Goal: Task Accomplishment & Management: Manage account settings

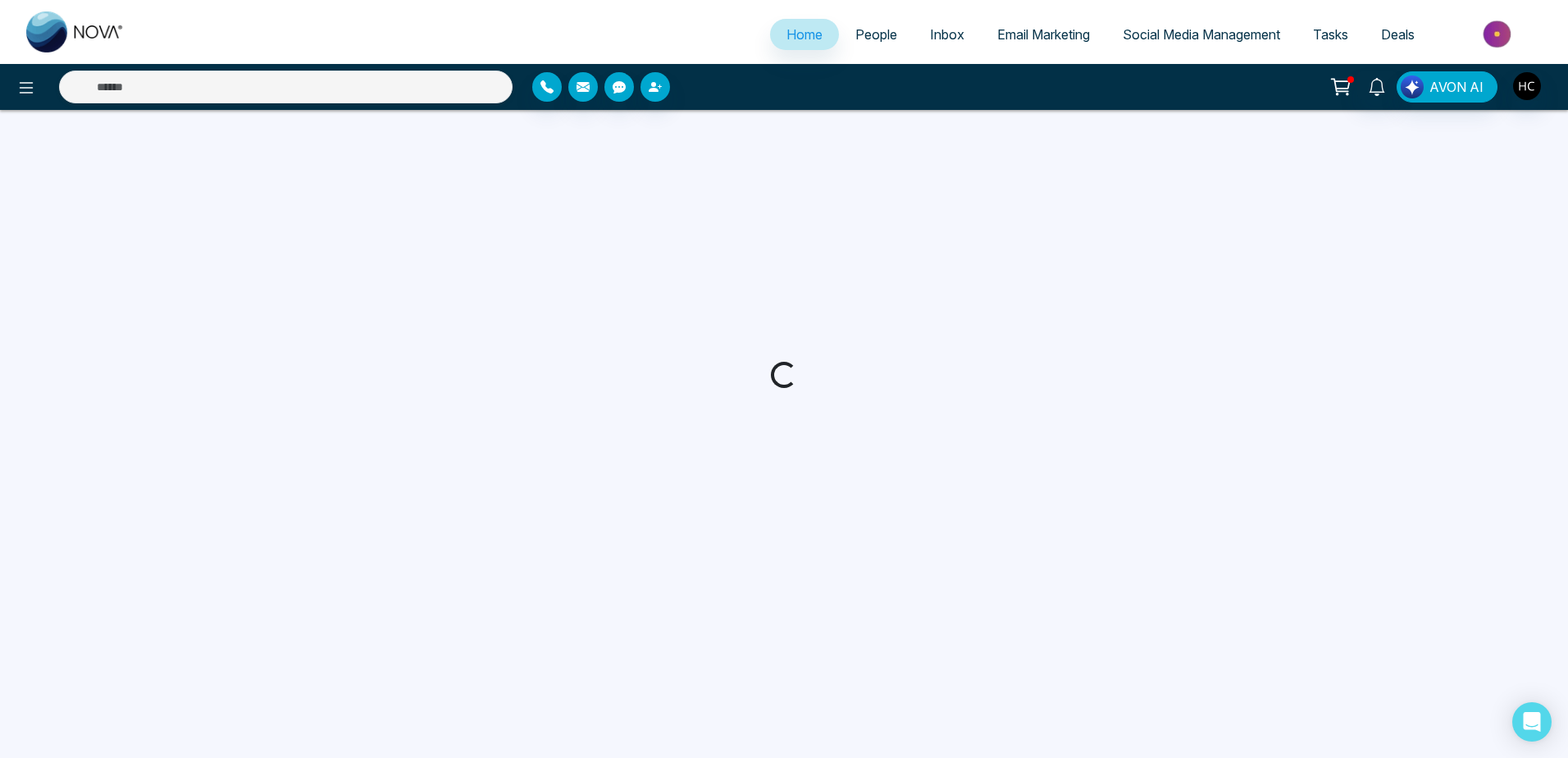
select select "*"
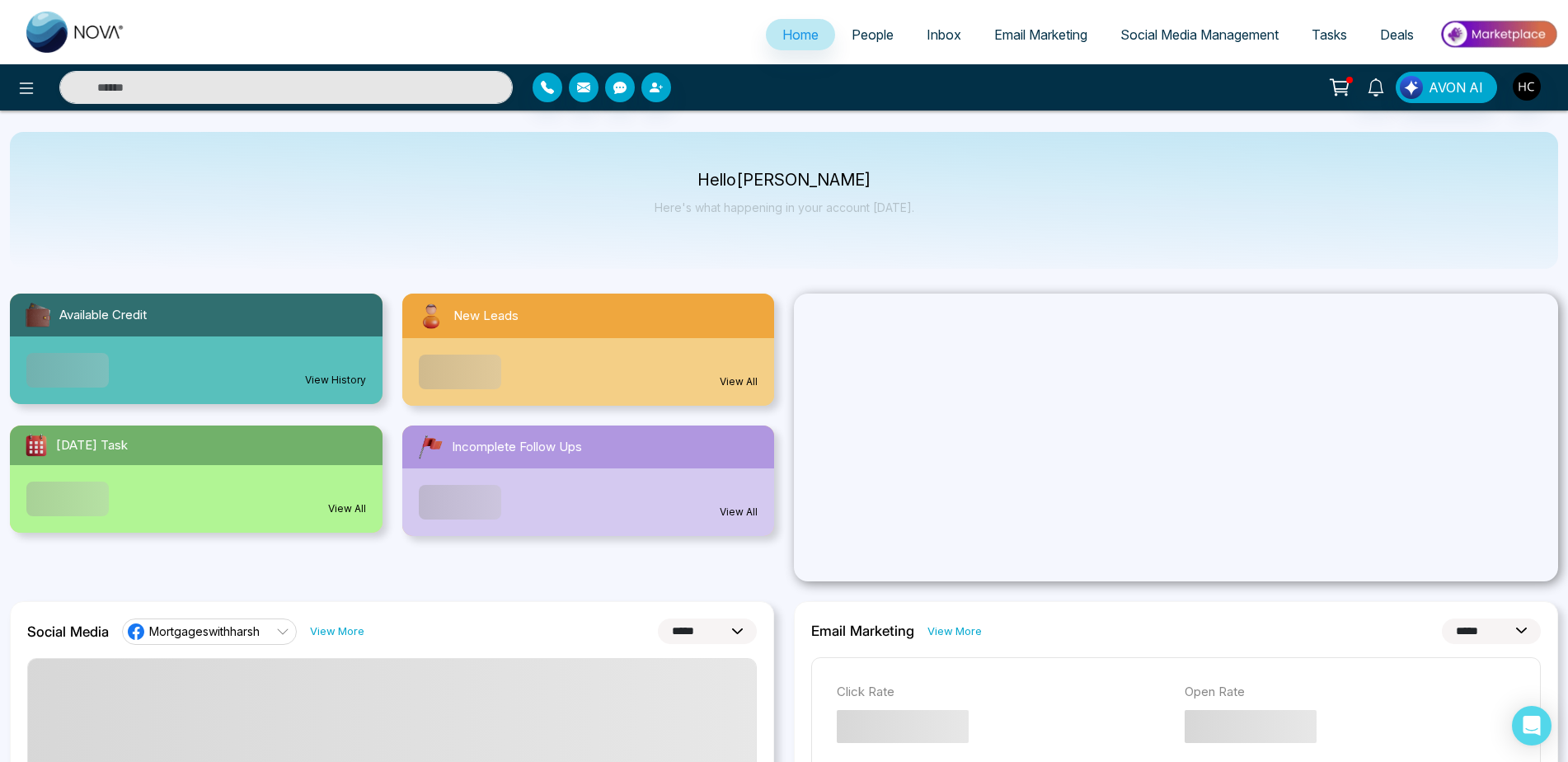
click at [863, 23] on body "**********" at bounding box center [784, 381] width 1568 height 762
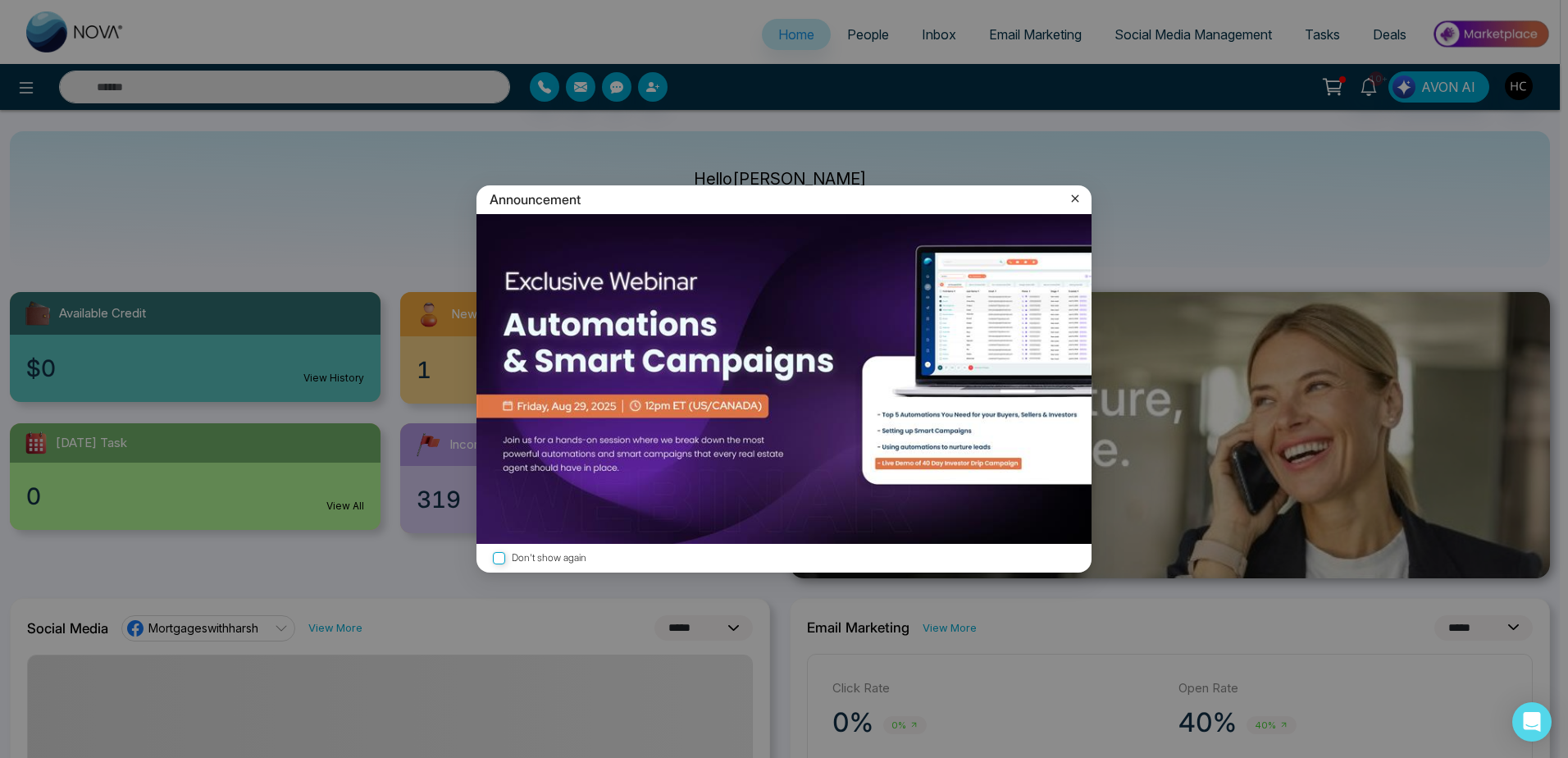
click at [1093, 190] on div "Announcement Don't show again" at bounding box center [784, 379] width 634 height 387
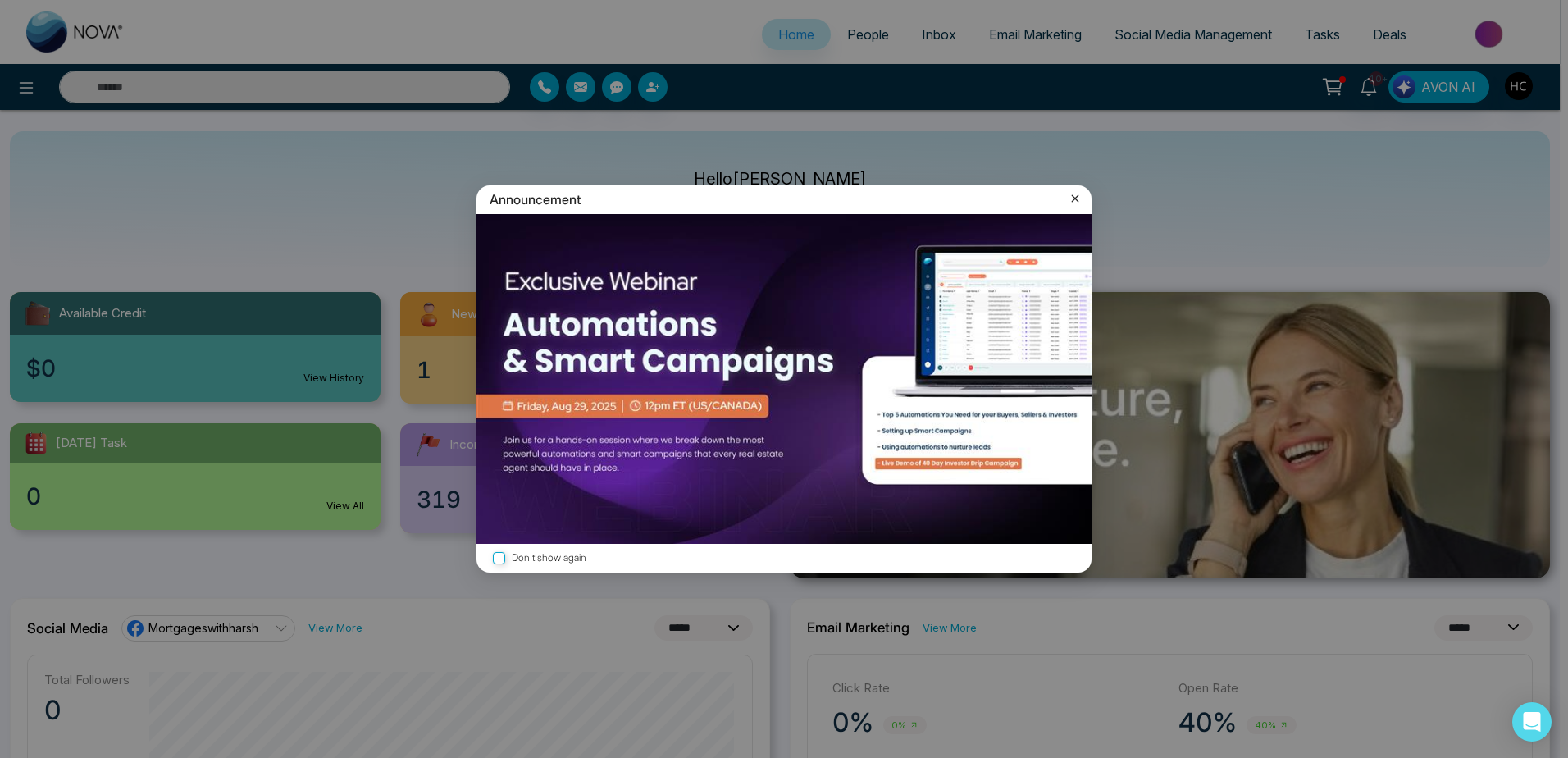
click at [1077, 196] on icon at bounding box center [1075, 199] width 8 height 8
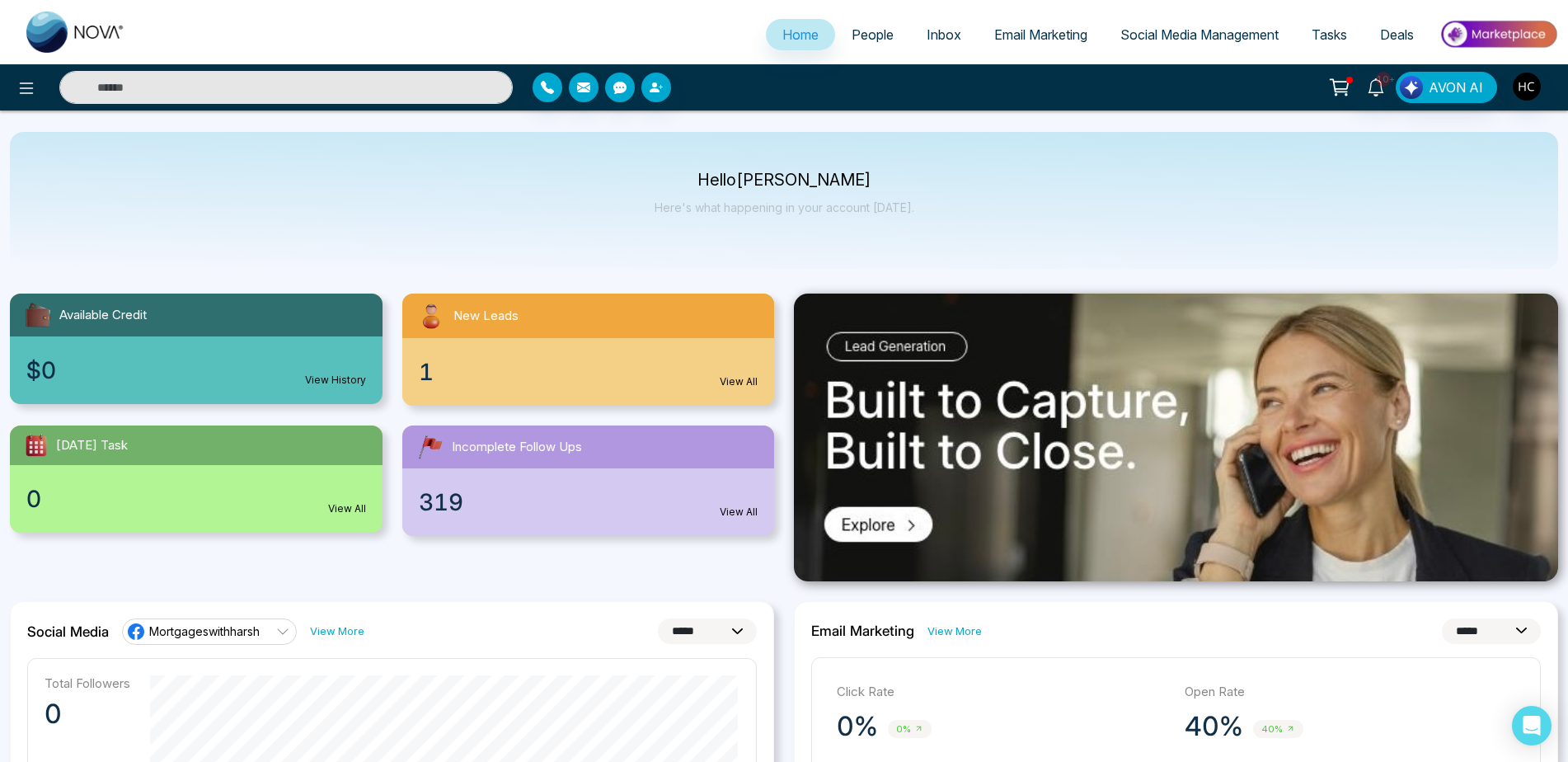
click at [861, 38] on span "People" at bounding box center [872, 34] width 42 height 16
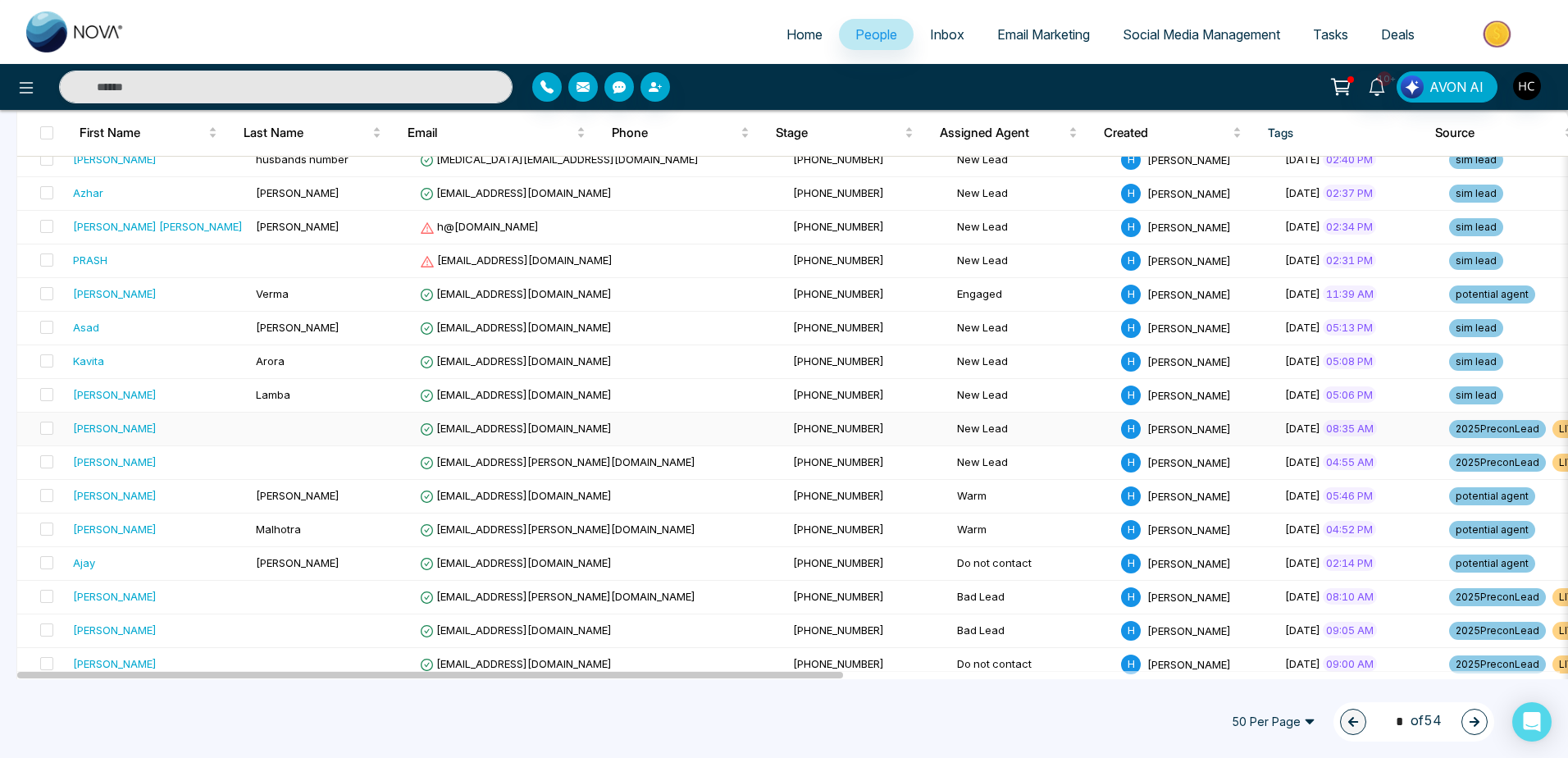
scroll to position [1343, 0]
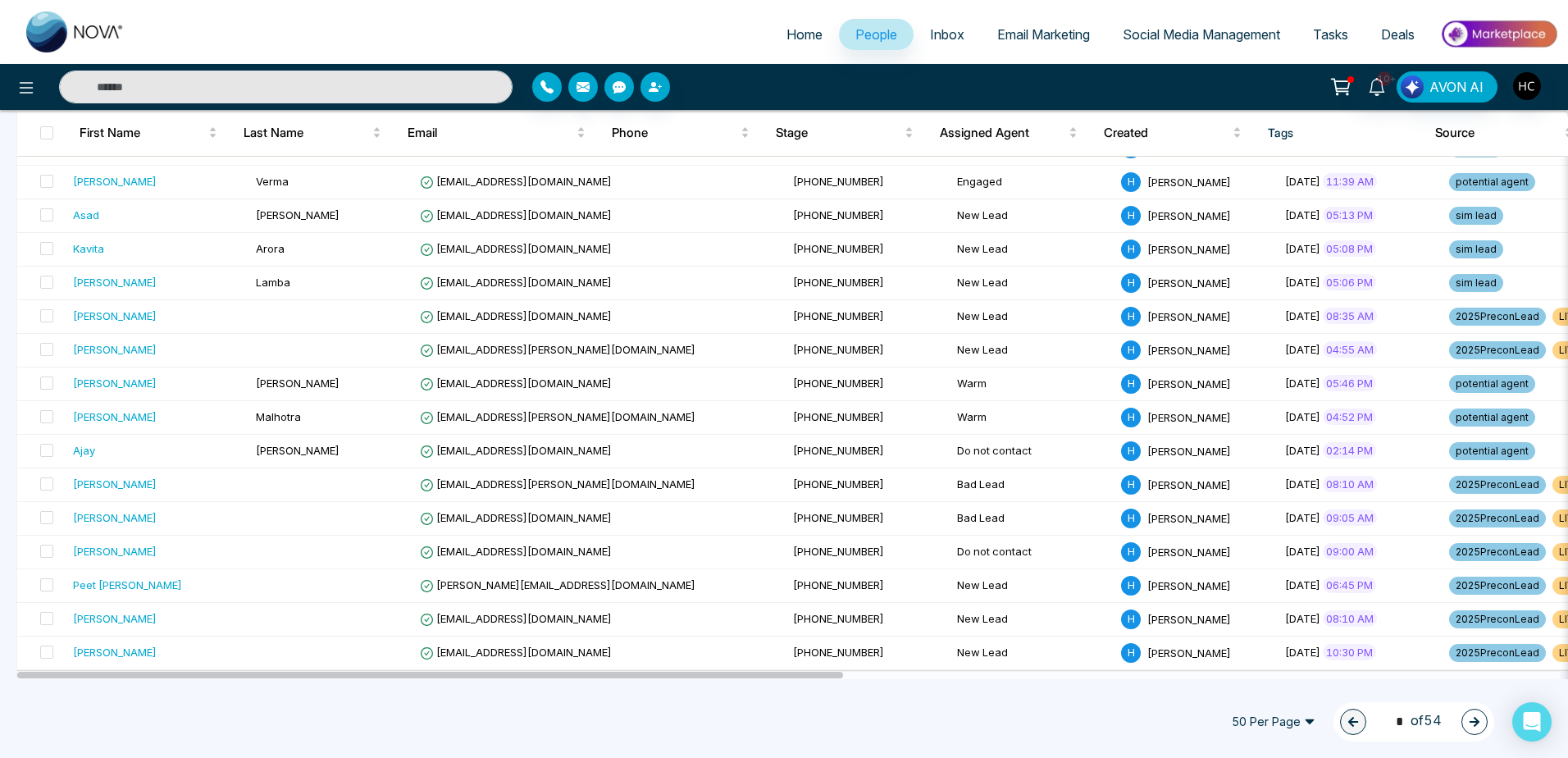
click at [1473, 719] on icon "button" at bounding box center [1475, 722] width 11 height 11
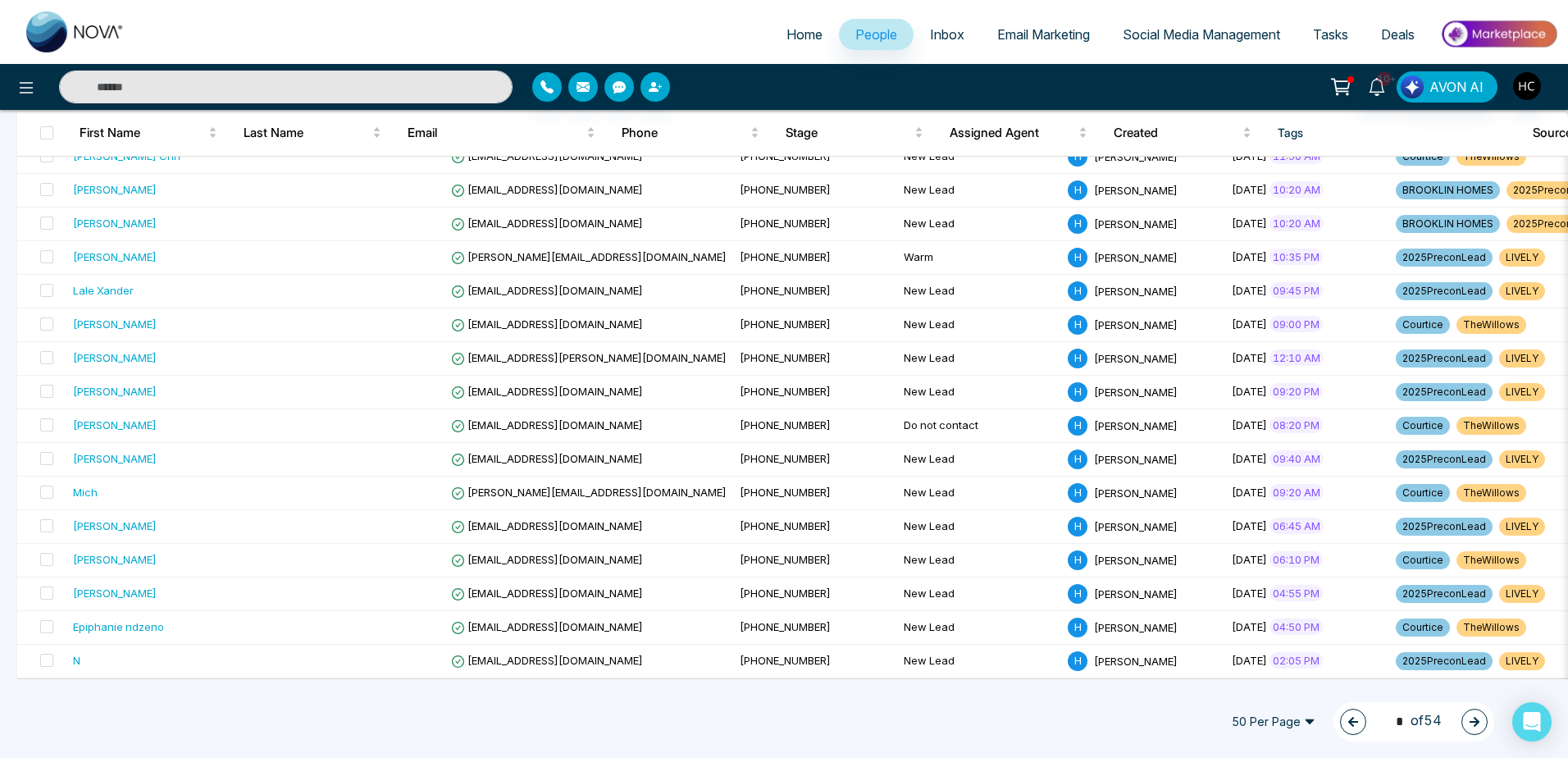
click at [1248, 717] on span "50 Per Page" at bounding box center [1274, 722] width 107 height 27
click at [1261, 689] on div "100 Per Page" at bounding box center [1274, 688] width 87 height 18
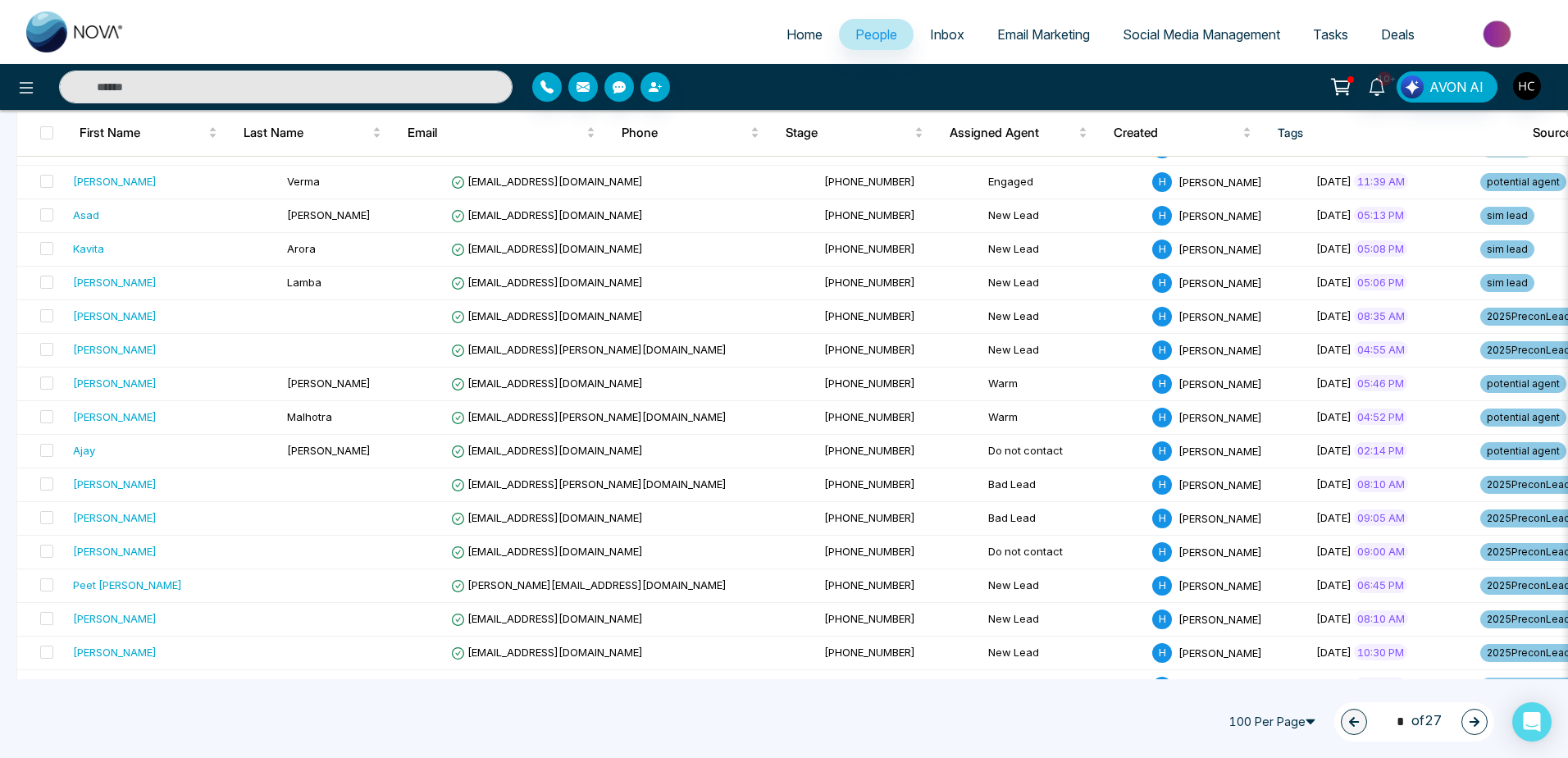
click at [1475, 718] on icon "button" at bounding box center [1475, 722] width 10 height 10
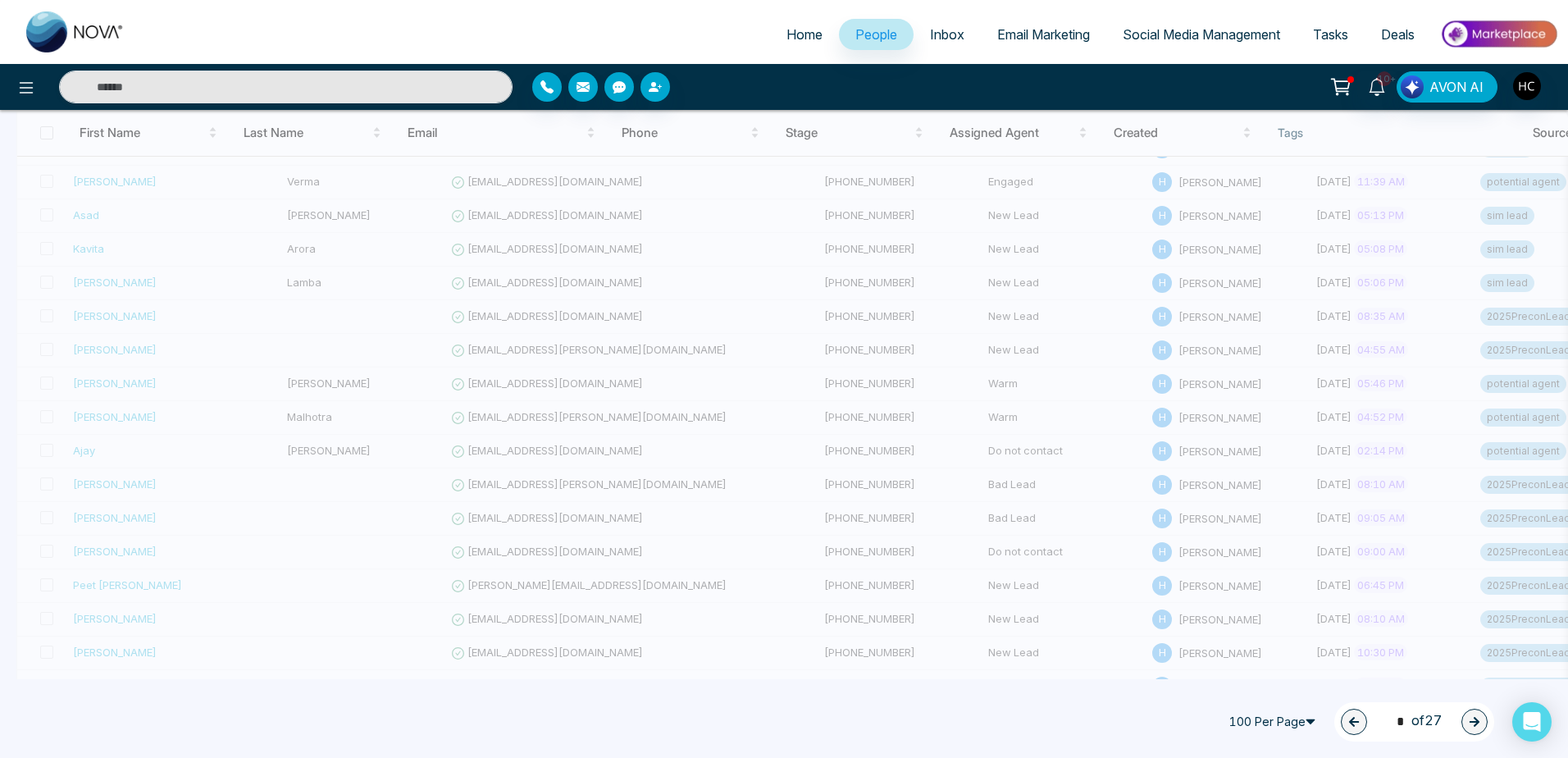
type input "*"
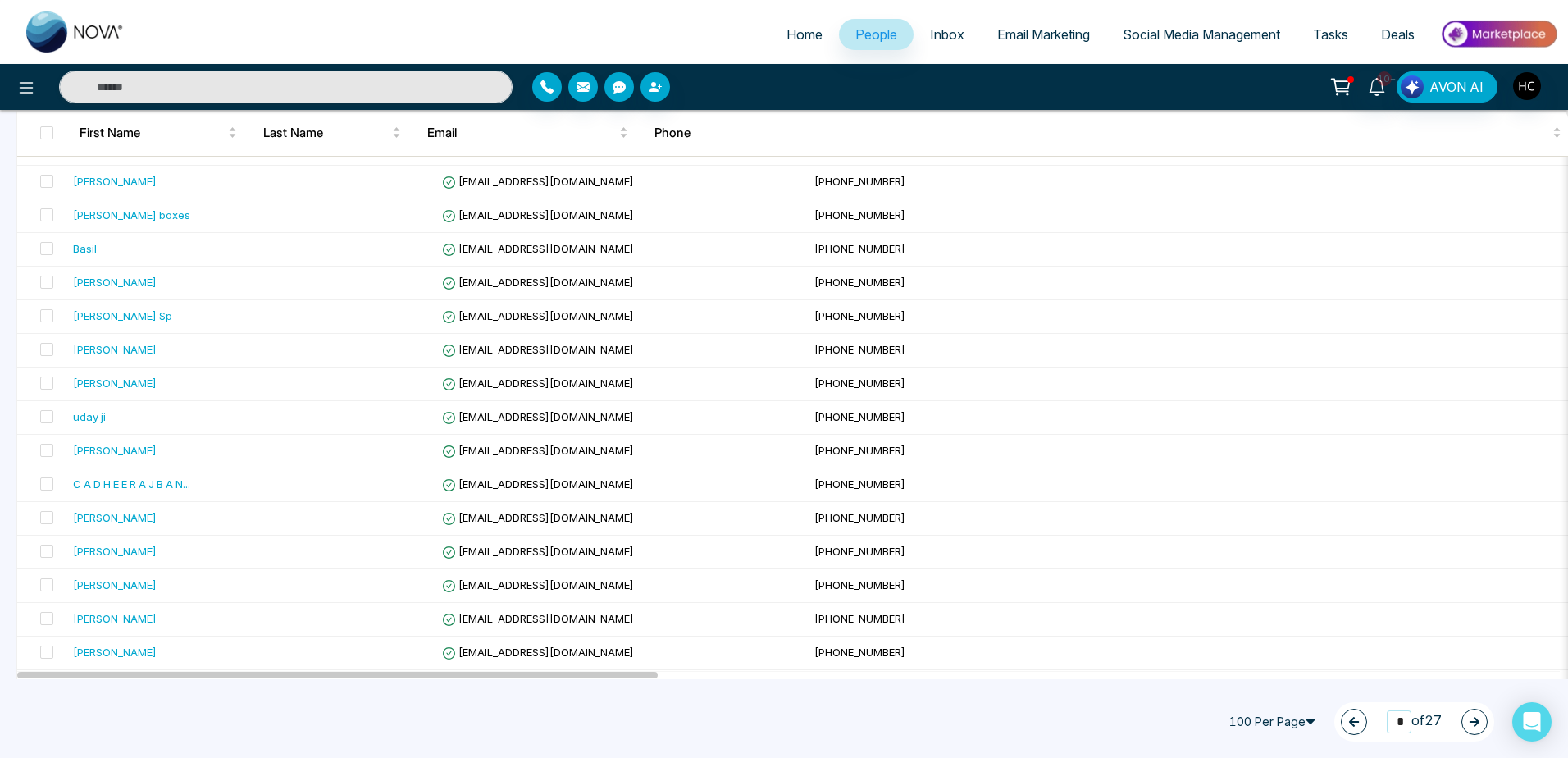
click at [1404, 724] on input "*" at bounding box center [1399, 721] width 25 height 22
type input "**"
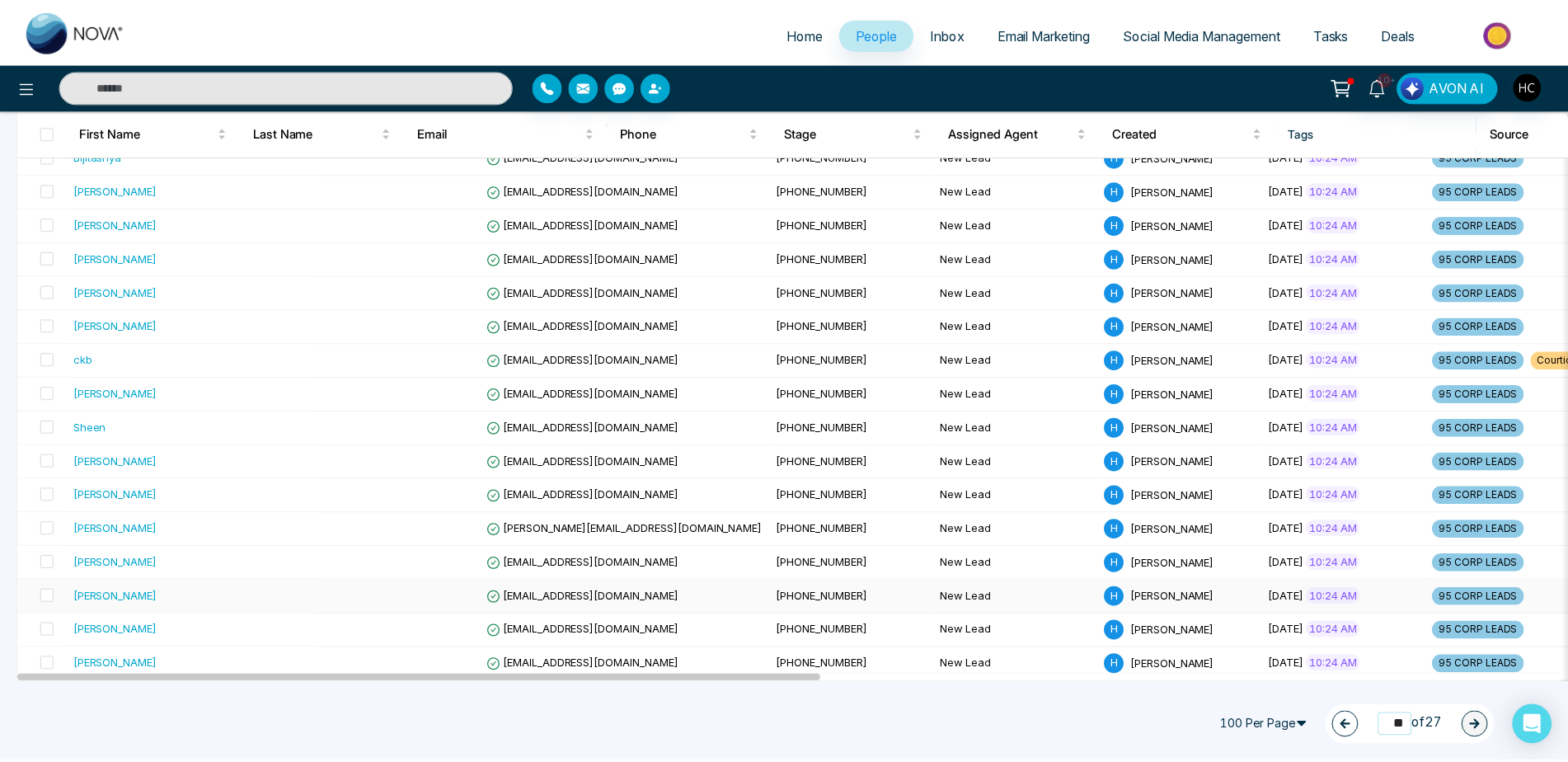
scroll to position [1688, 0]
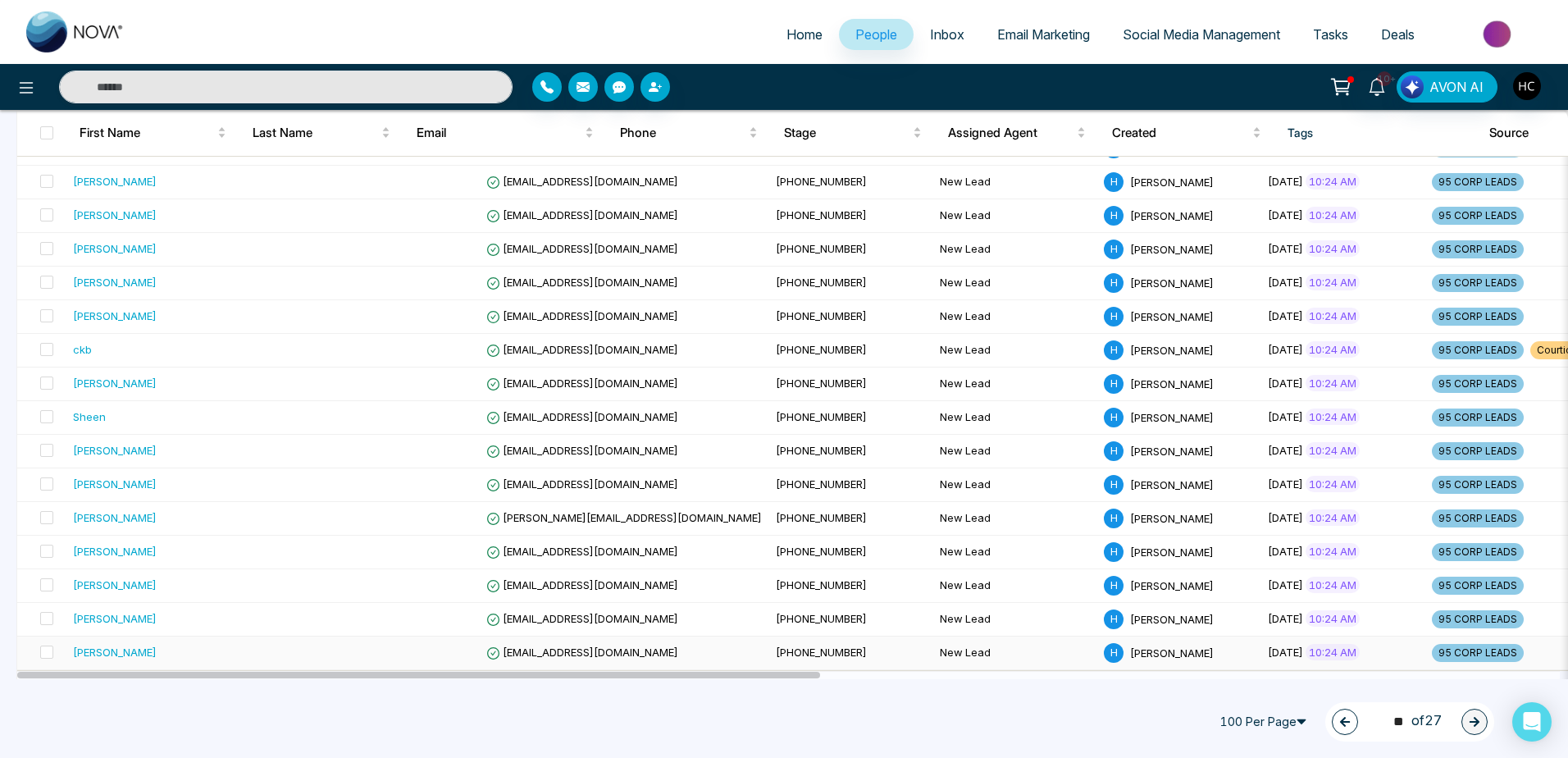
click at [776, 647] on span "[PHONE_NUMBER]" at bounding box center [822, 652] width 91 height 13
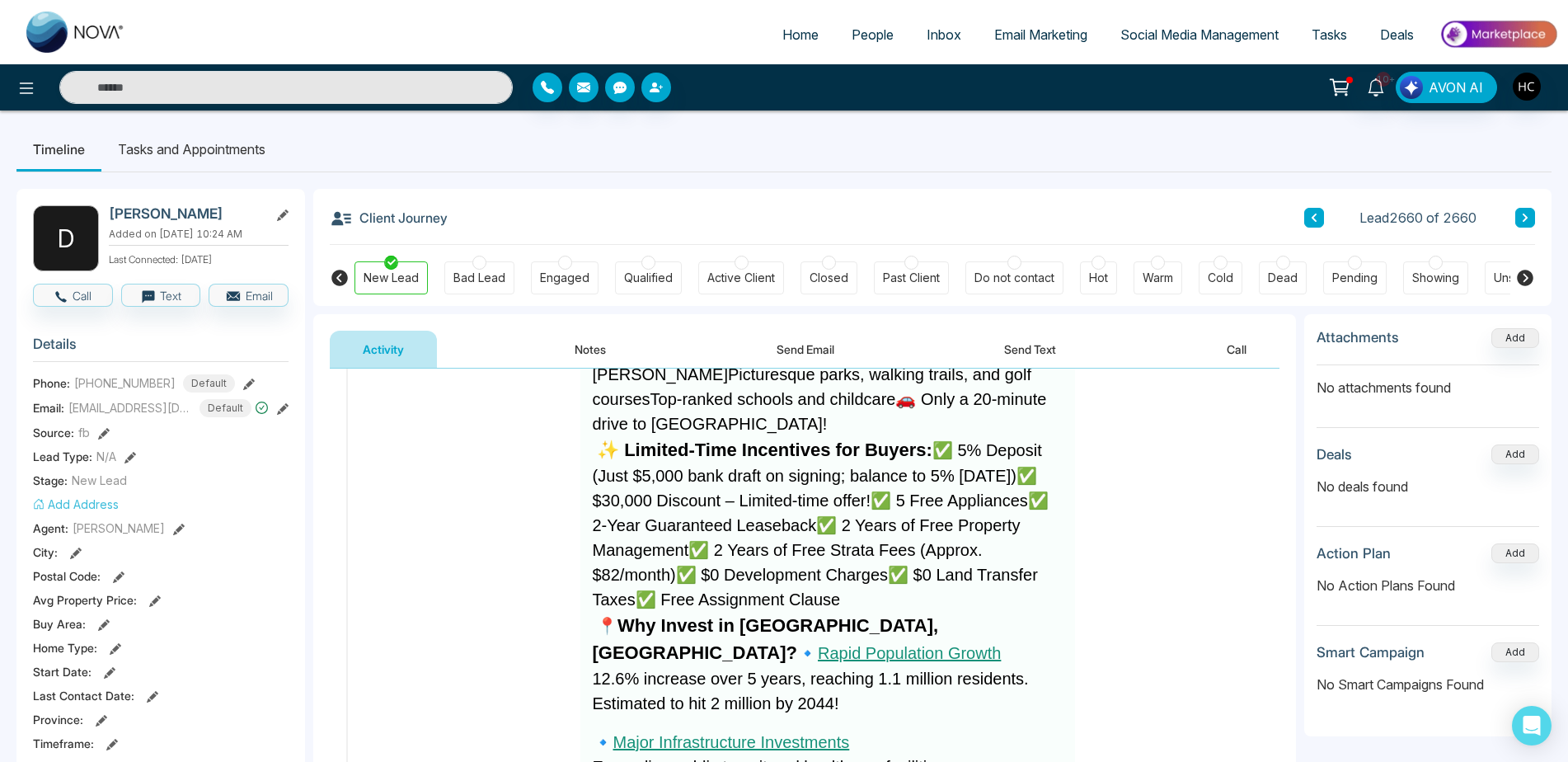
click at [592, 358] on button "Notes" at bounding box center [591, 348] width 98 height 37
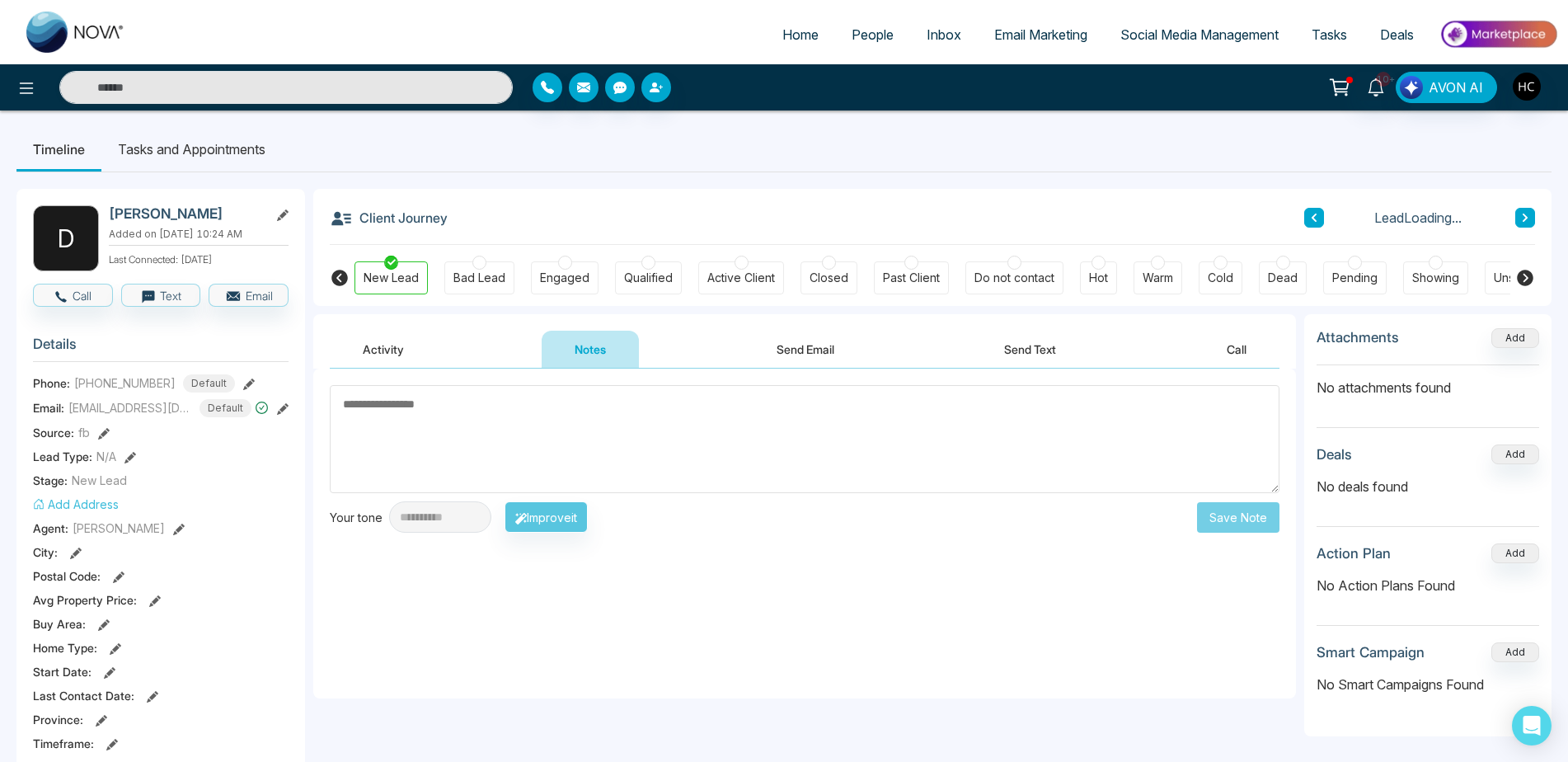
click at [530, 454] on textarea at bounding box center [804, 438] width 950 height 108
type textarea "*********"
click at [1228, 511] on button "Save Note" at bounding box center [1238, 517] width 82 height 31
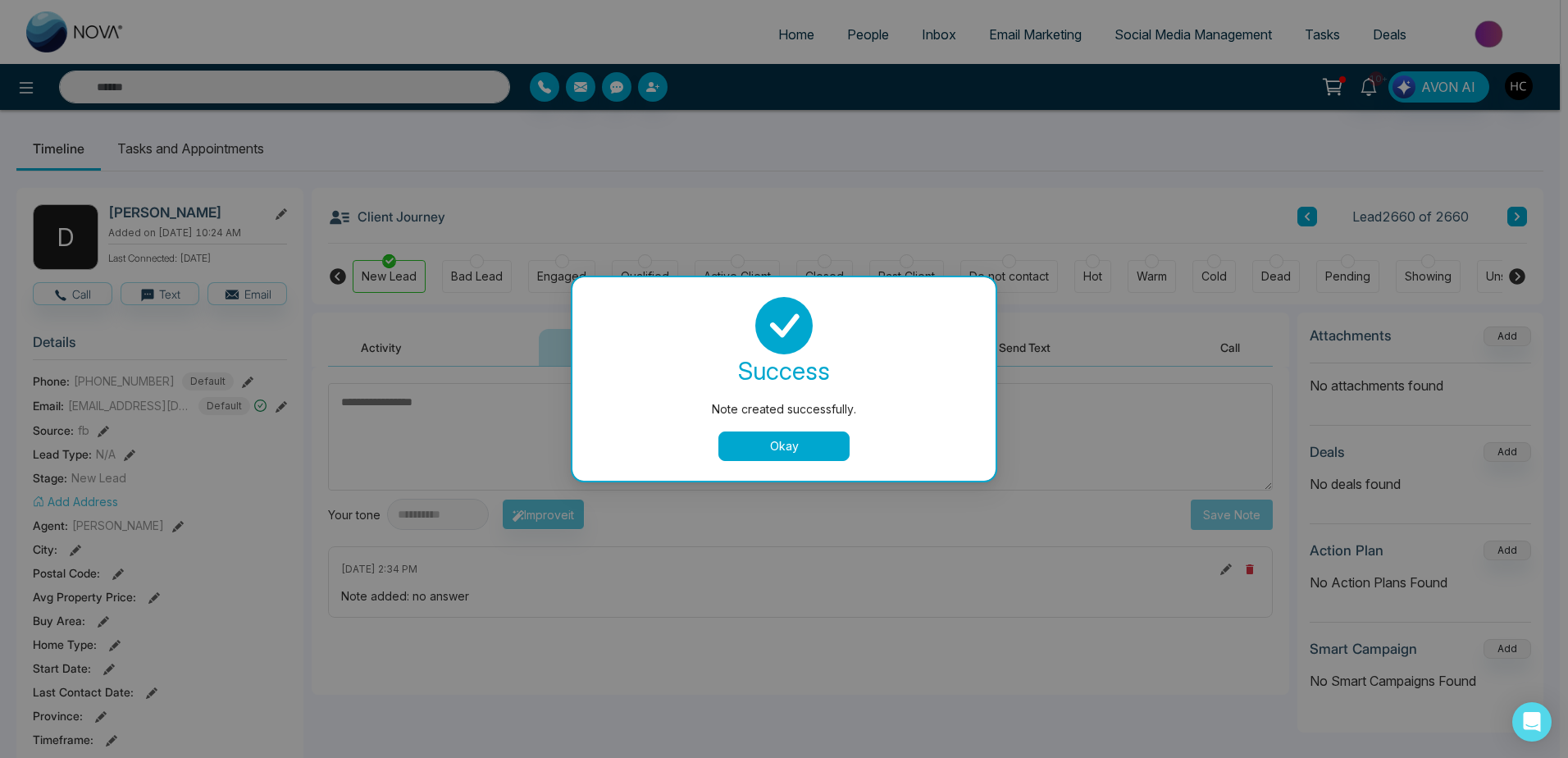
click at [805, 446] on button "Okay" at bounding box center [784, 446] width 131 height 30
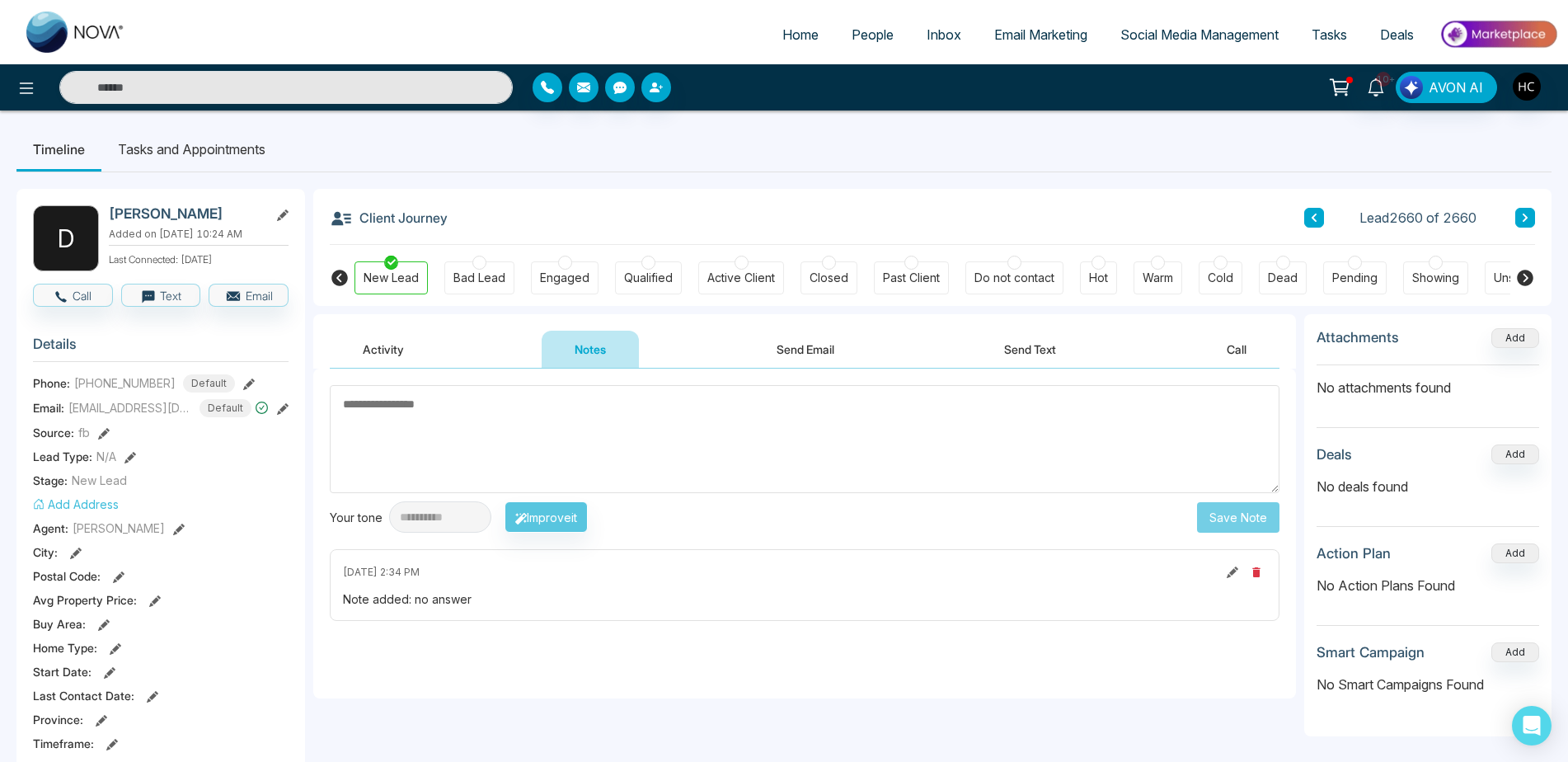
click at [1311, 222] on icon at bounding box center [1313, 217] width 9 height 10
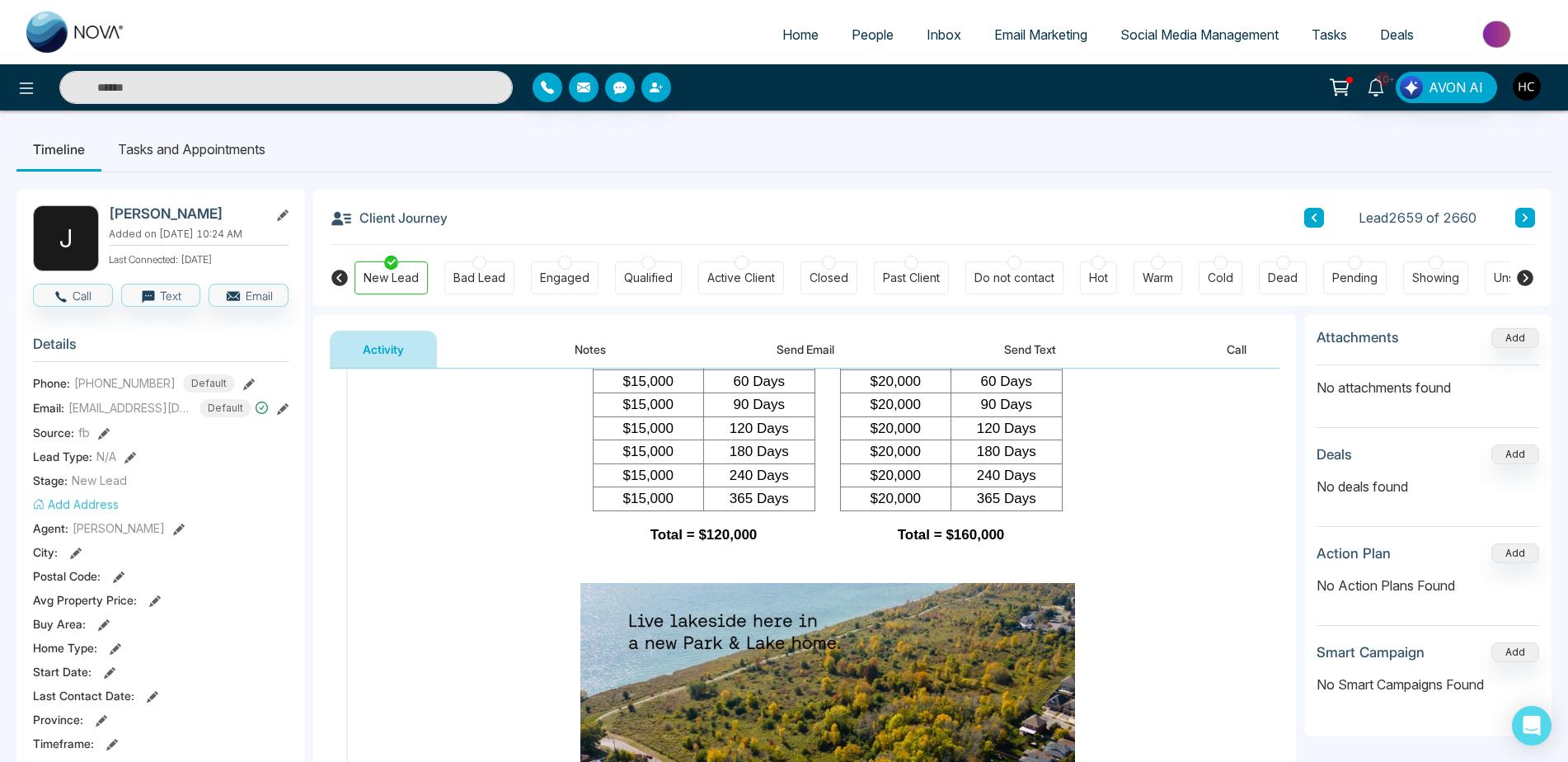
scroll to position [2143, 0]
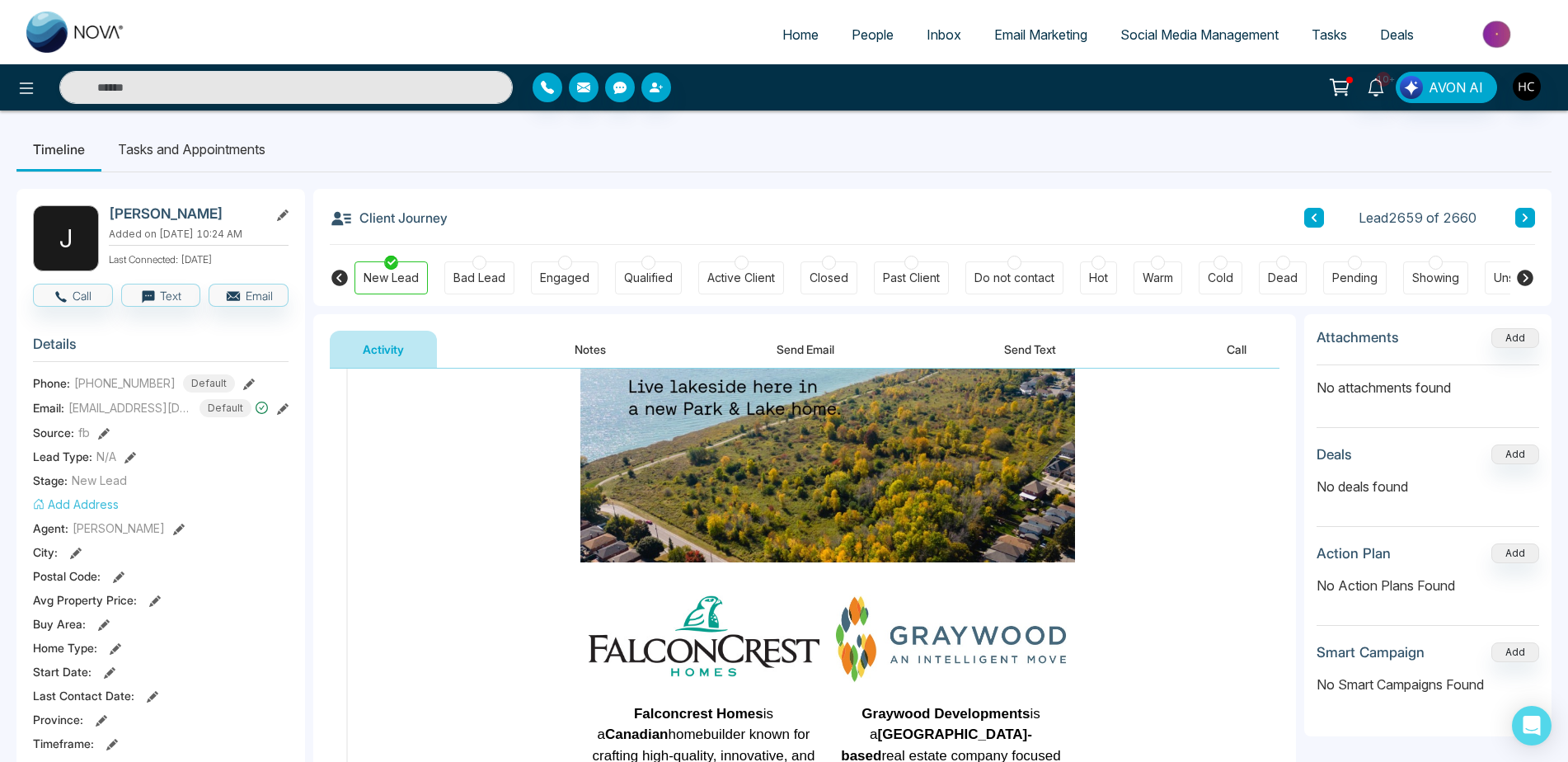
click at [596, 343] on button "Notes" at bounding box center [591, 348] width 98 height 37
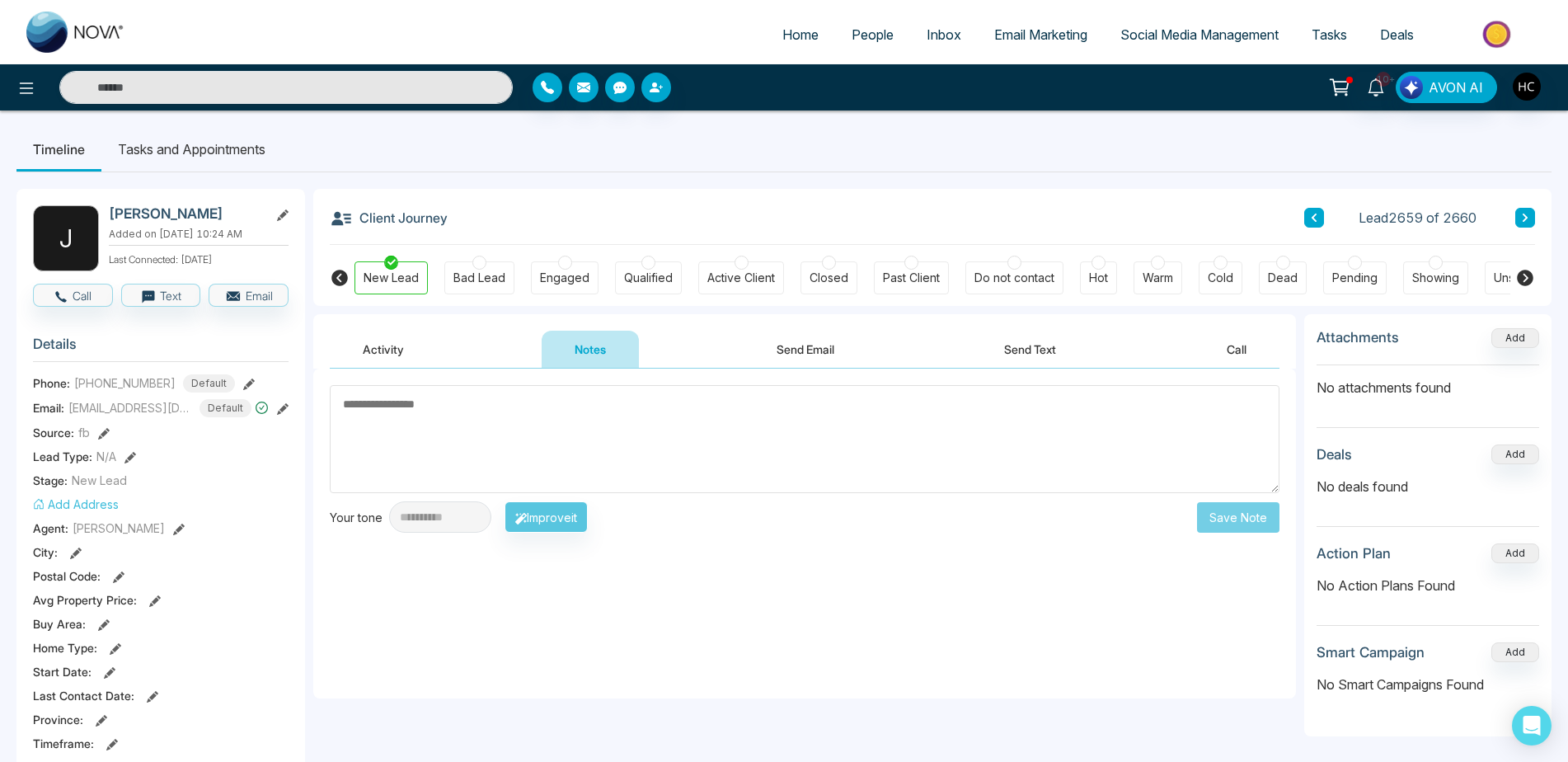
click at [423, 344] on button "Activity" at bounding box center [383, 348] width 107 height 37
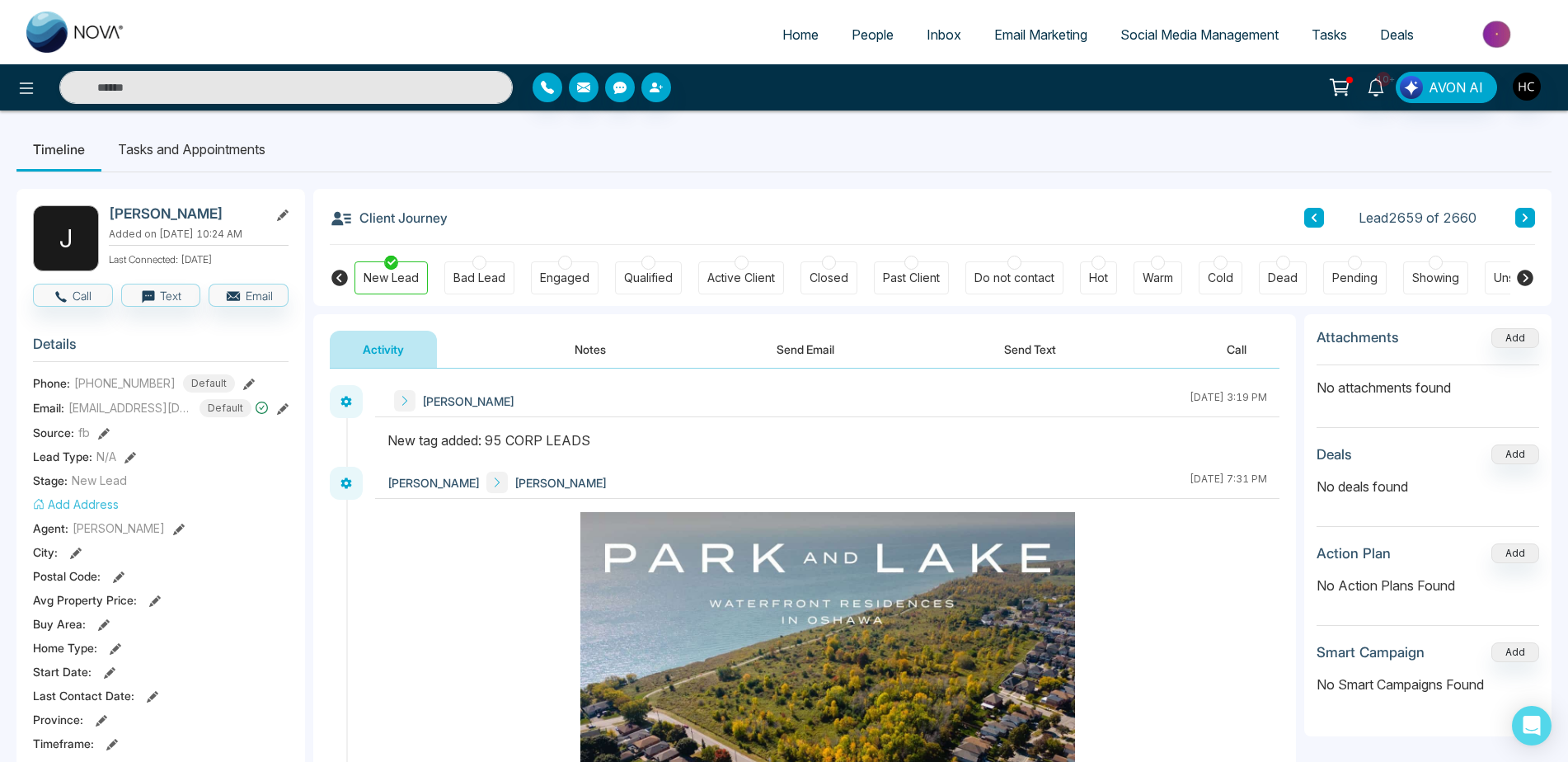
click at [612, 342] on button "Notes" at bounding box center [591, 348] width 98 height 37
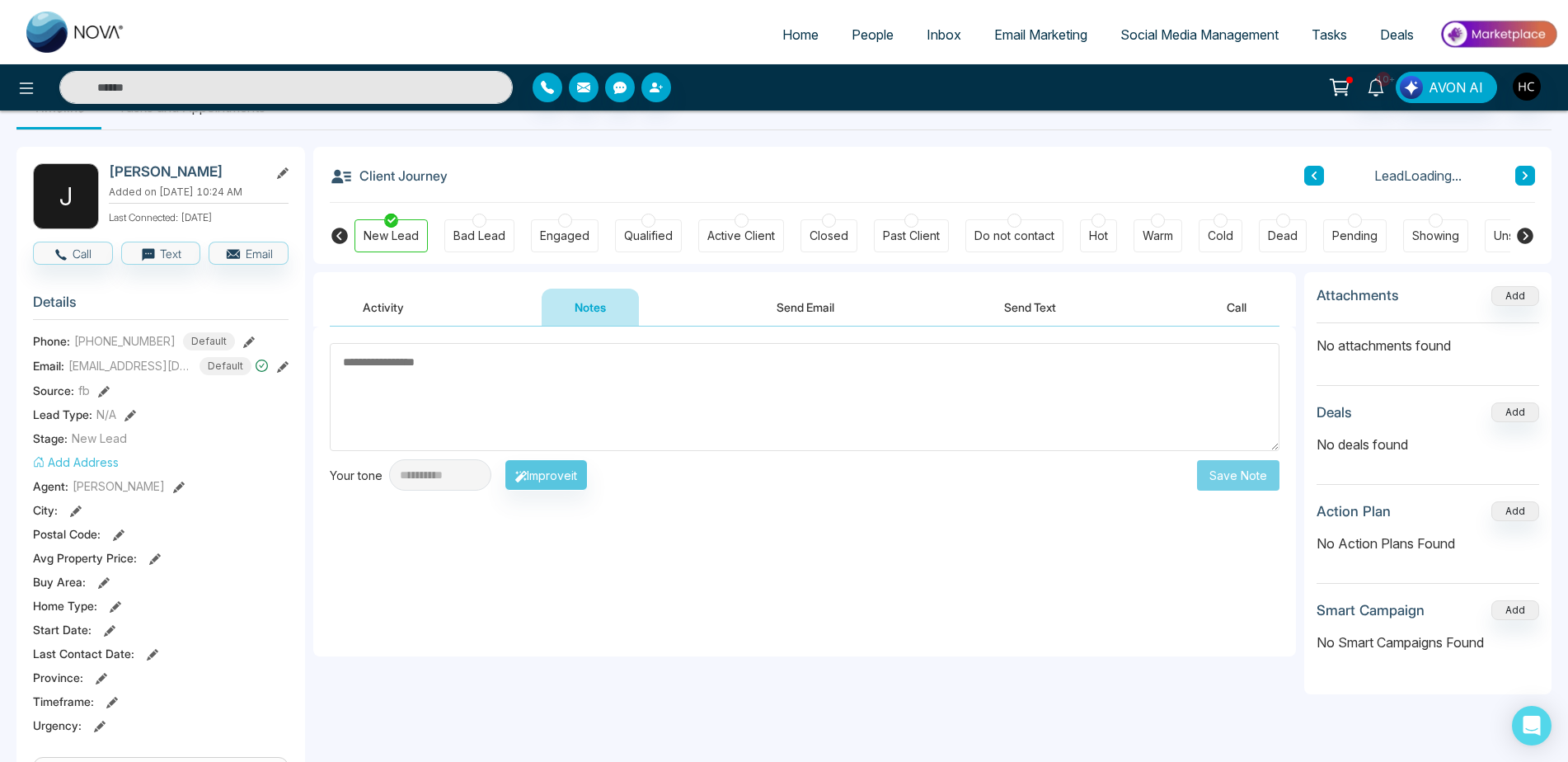
scroll to position [82, 0]
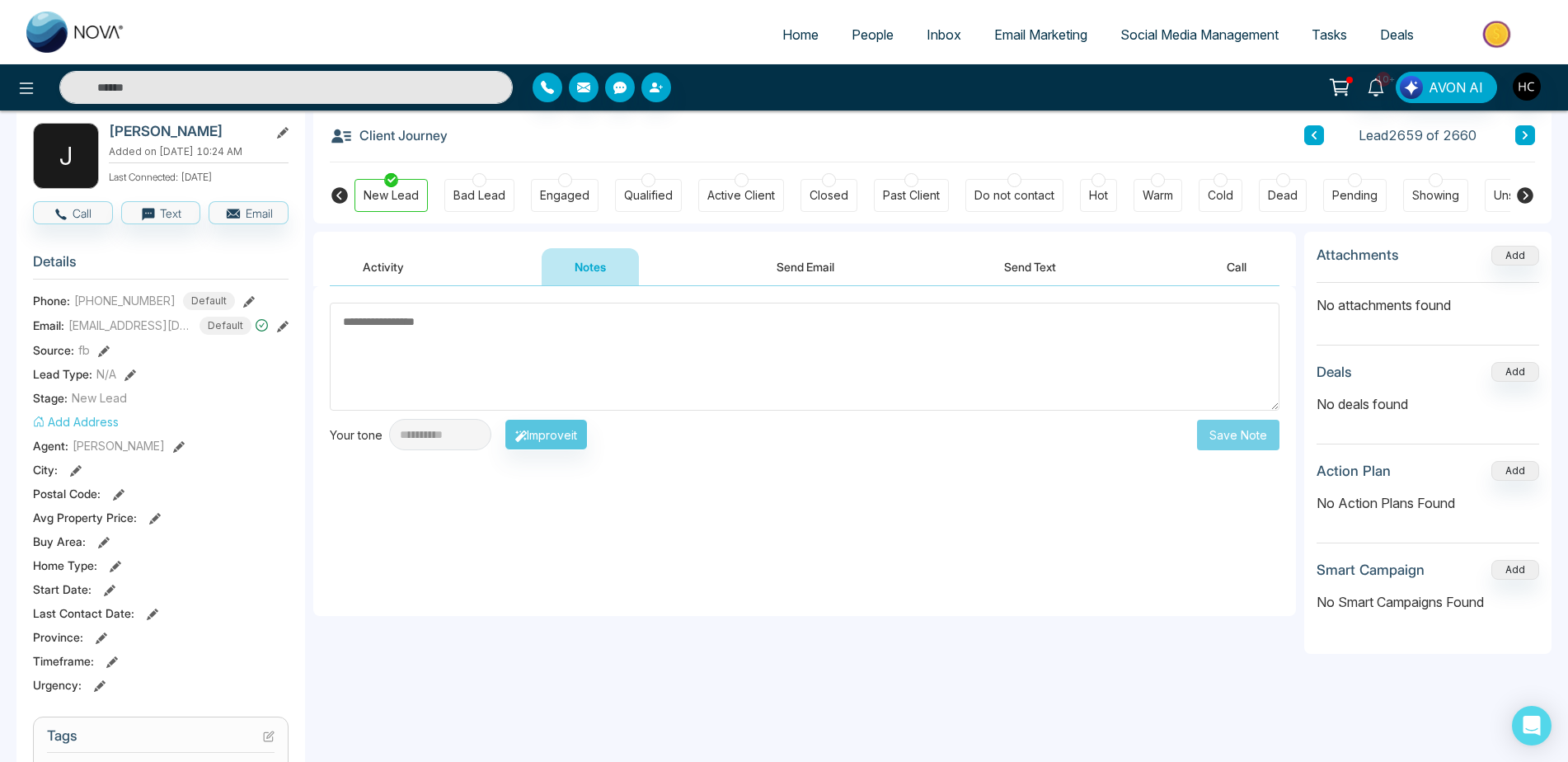
click at [543, 382] on textarea at bounding box center [804, 356] width 950 height 108
type textarea "**********"
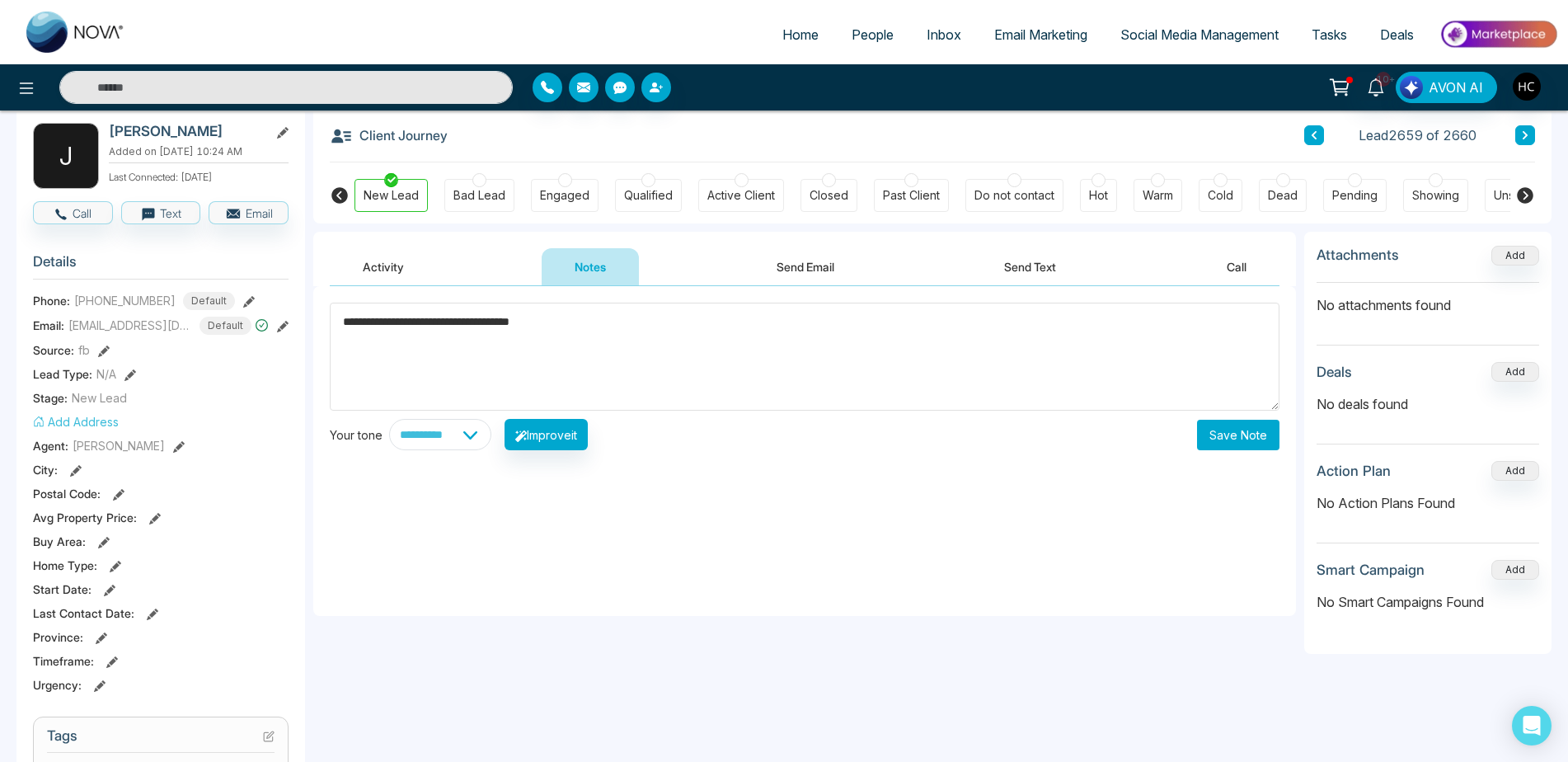
click at [1263, 444] on button "Save Note" at bounding box center [1238, 435] width 82 height 31
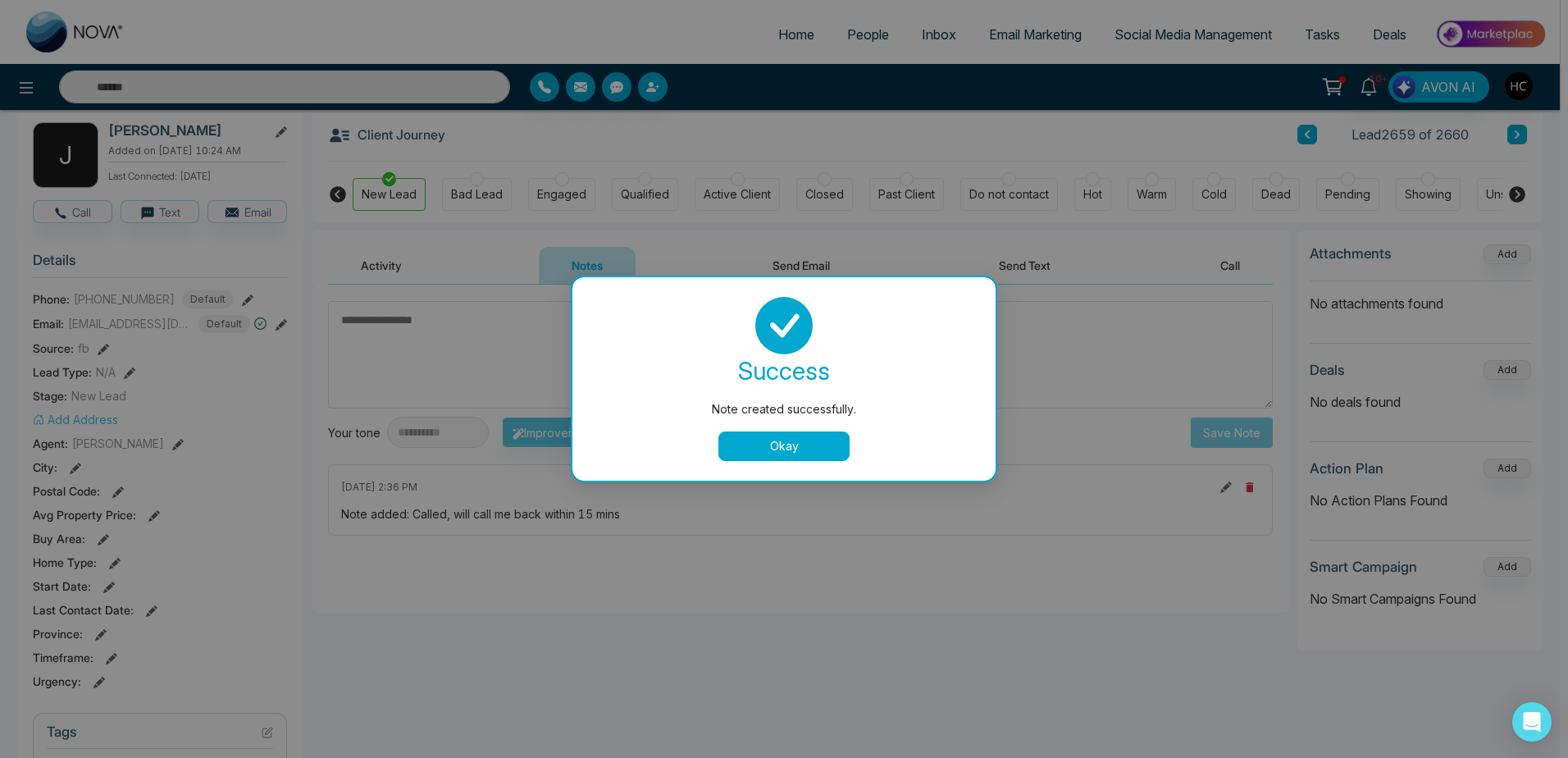
click at [755, 444] on button "Okay" at bounding box center [784, 446] width 131 height 30
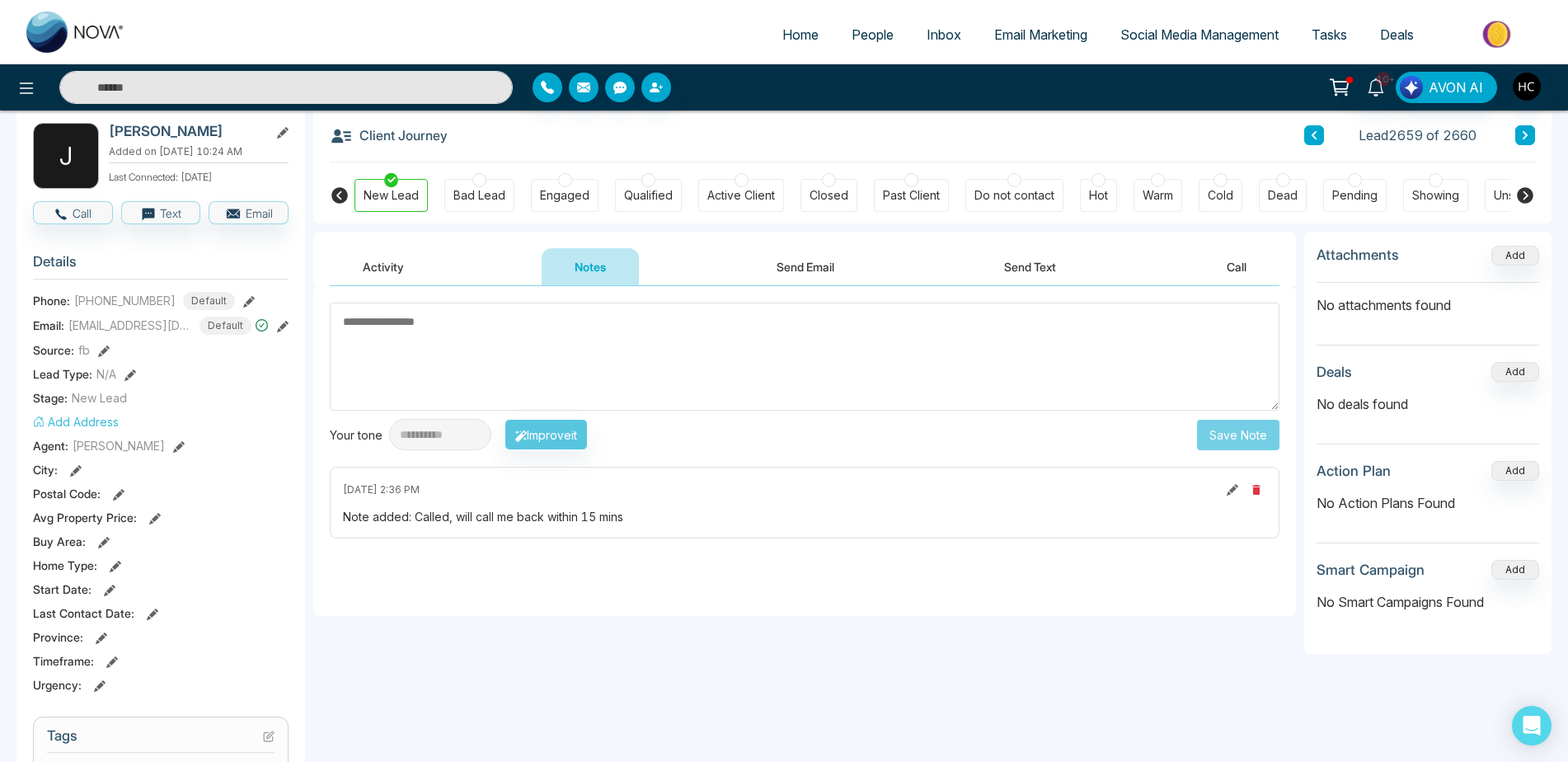
drag, startPoint x: 724, startPoint y: 452, endPoint x: 721, endPoint y: 465, distance: 13.3
click at [721, 465] on div "**********" at bounding box center [804, 451] width 982 height 329
drag, startPoint x: 721, startPoint y: 465, endPoint x: 719, endPoint y: 566, distance: 101.0
click at [719, 567] on div "**********" at bounding box center [804, 451] width 982 height 329
click at [1313, 127] on button at bounding box center [1313, 135] width 20 height 20
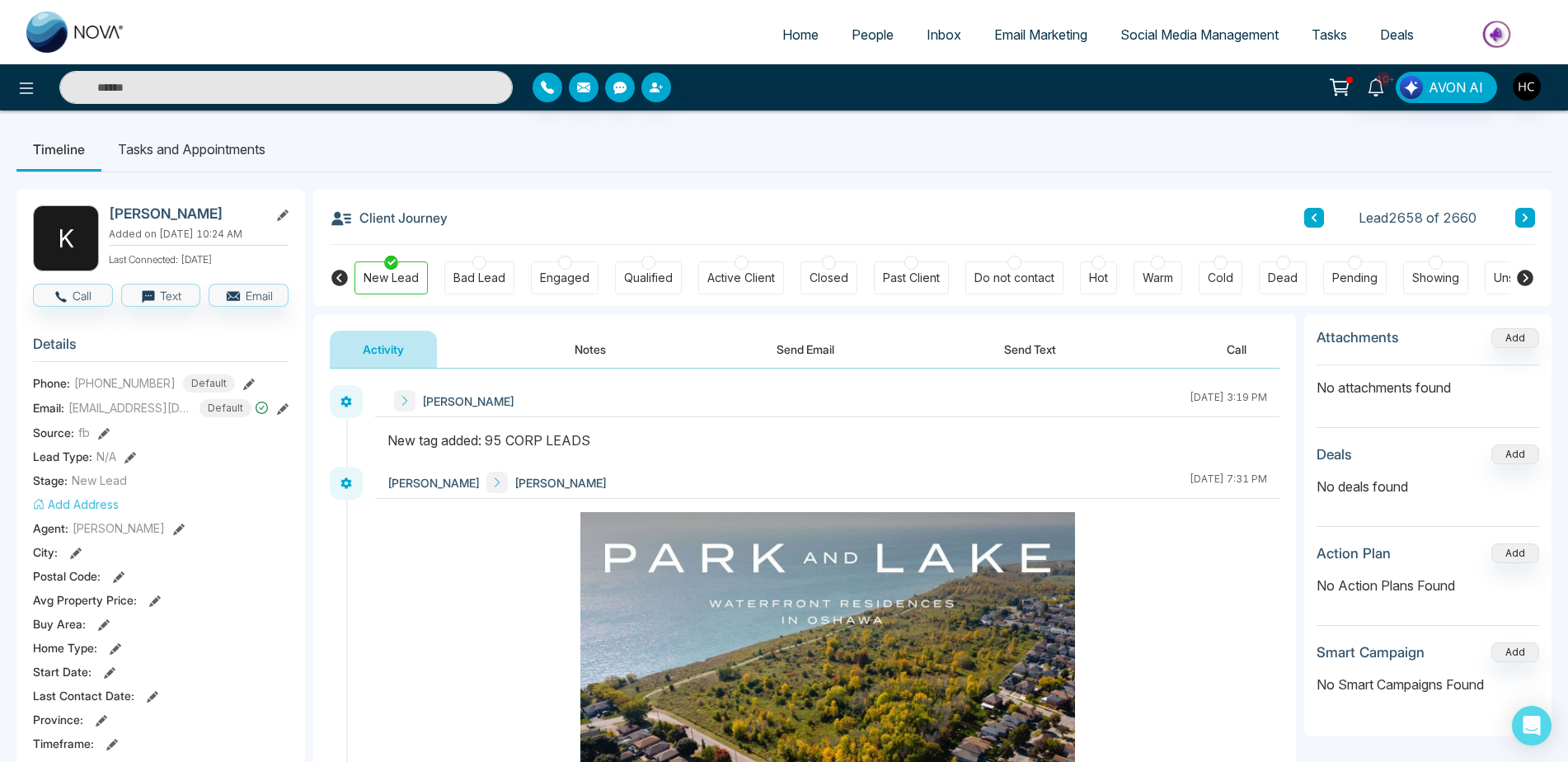
click at [572, 345] on button "Notes" at bounding box center [591, 348] width 98 height 37
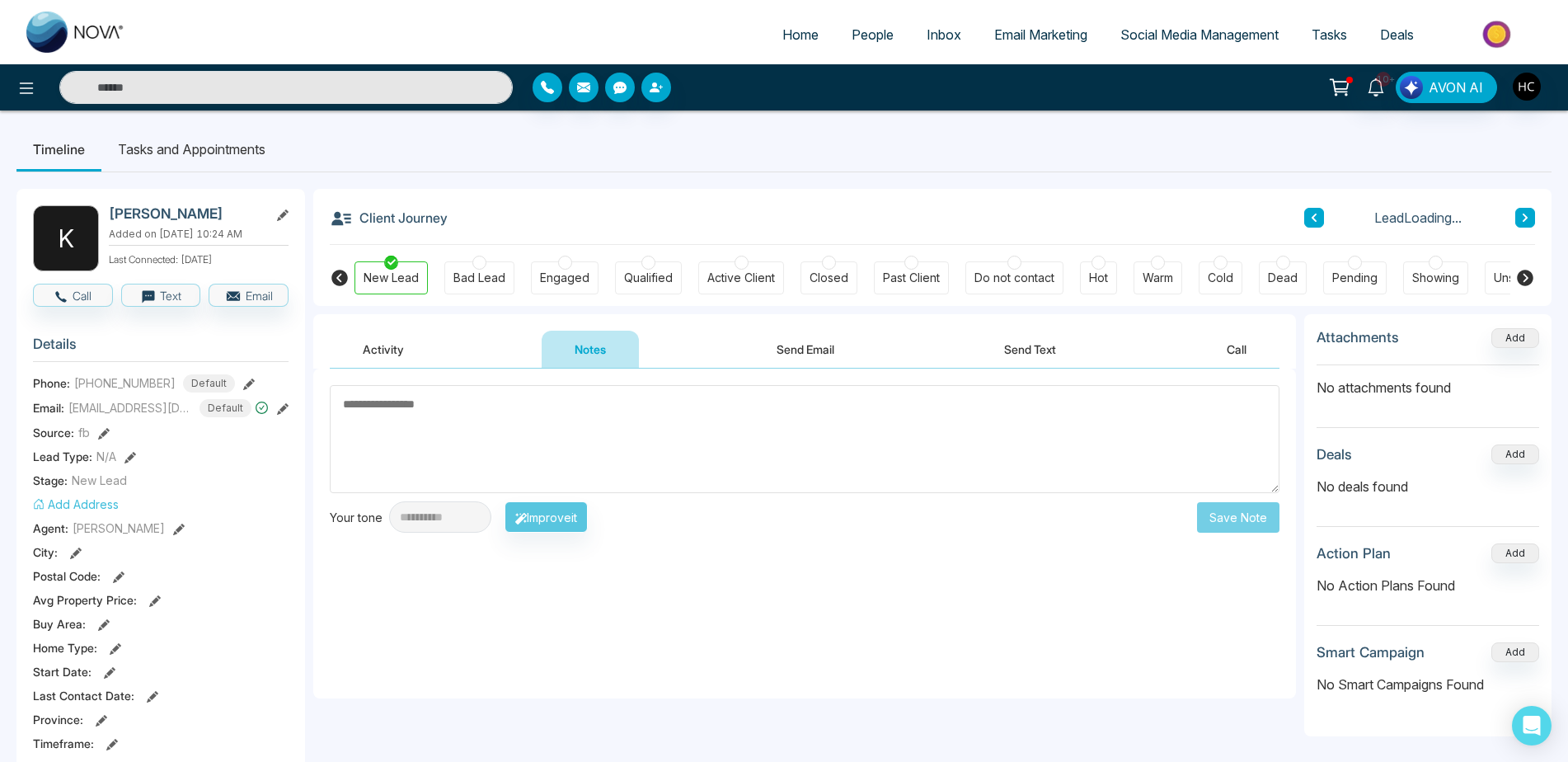
click at [400, 340] on button "Activity" at bounding box center [383, 348] width 107 height 37
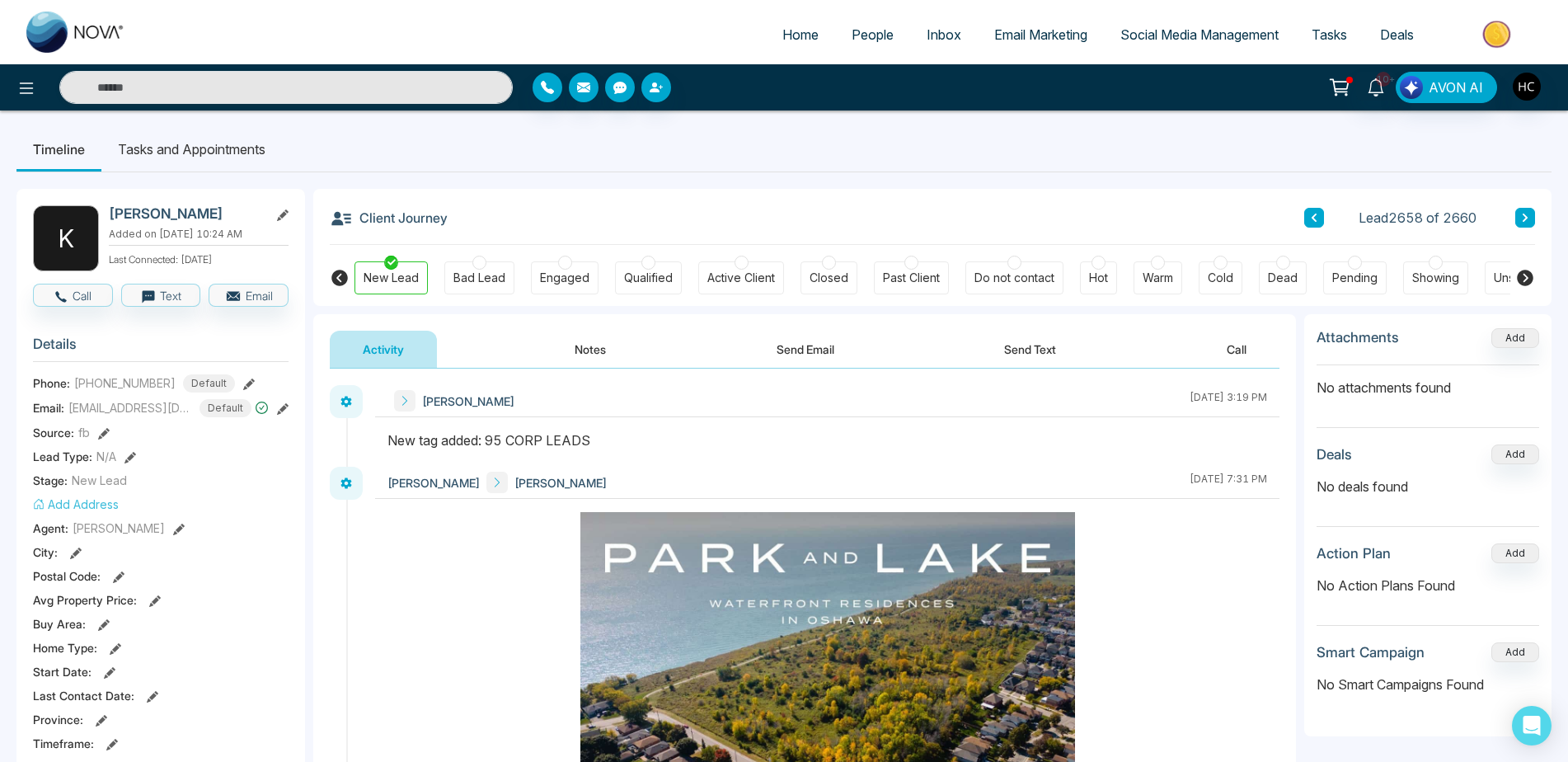
click at [1318, 219] on button at bounding box center [1313, 217] width 20 height 20
